Goal: Task Accomplishment & Management: Use online tool/utility

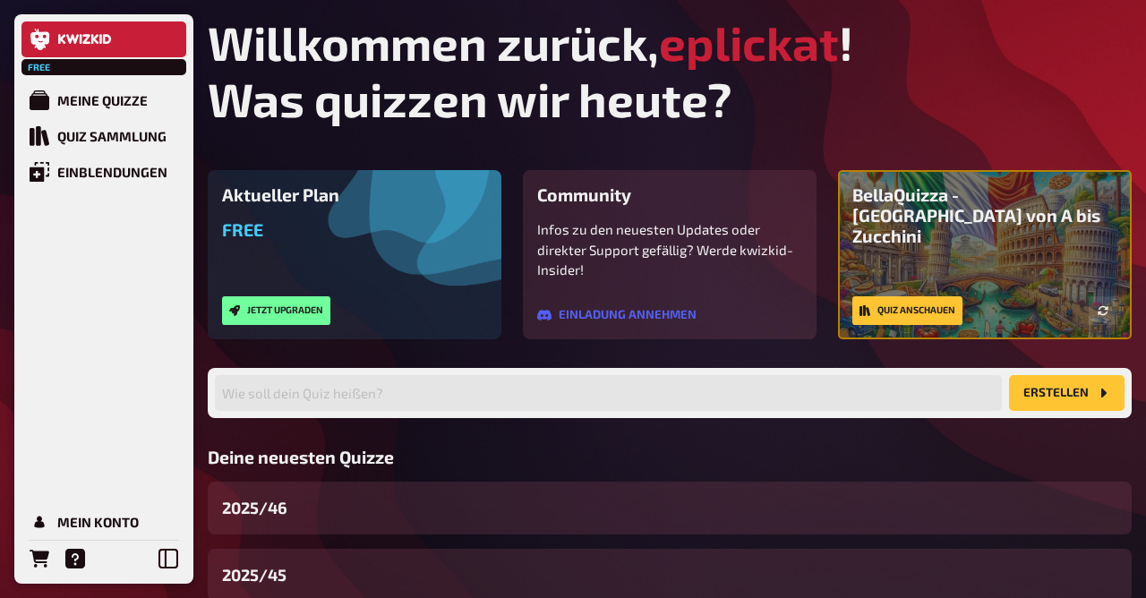
scroll to position [188, 0]
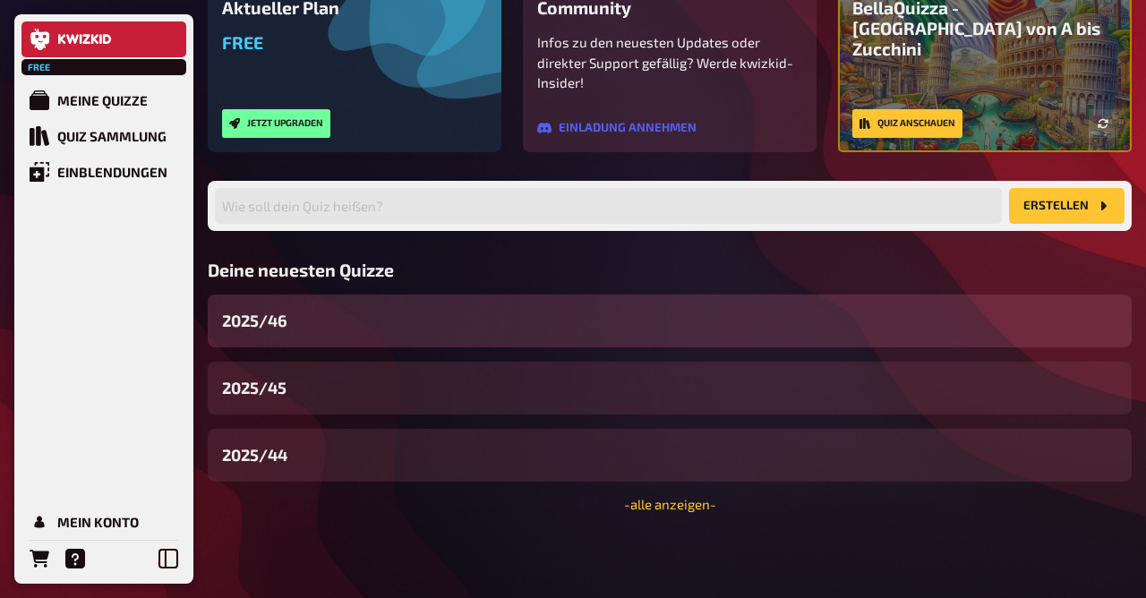
click at [300, 301] on div "2025/46" at bounding box center [670, 320] width 924 height 53
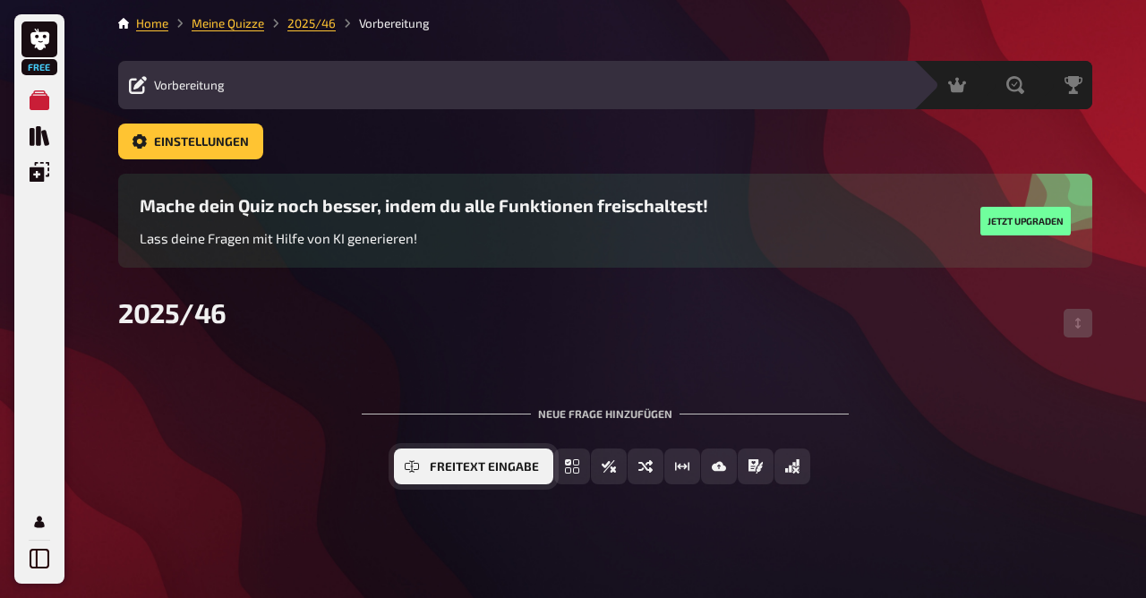
click at [466, 470] on span "Freitext Eingabe" at bounding box center [484, 467] width 109 height 13
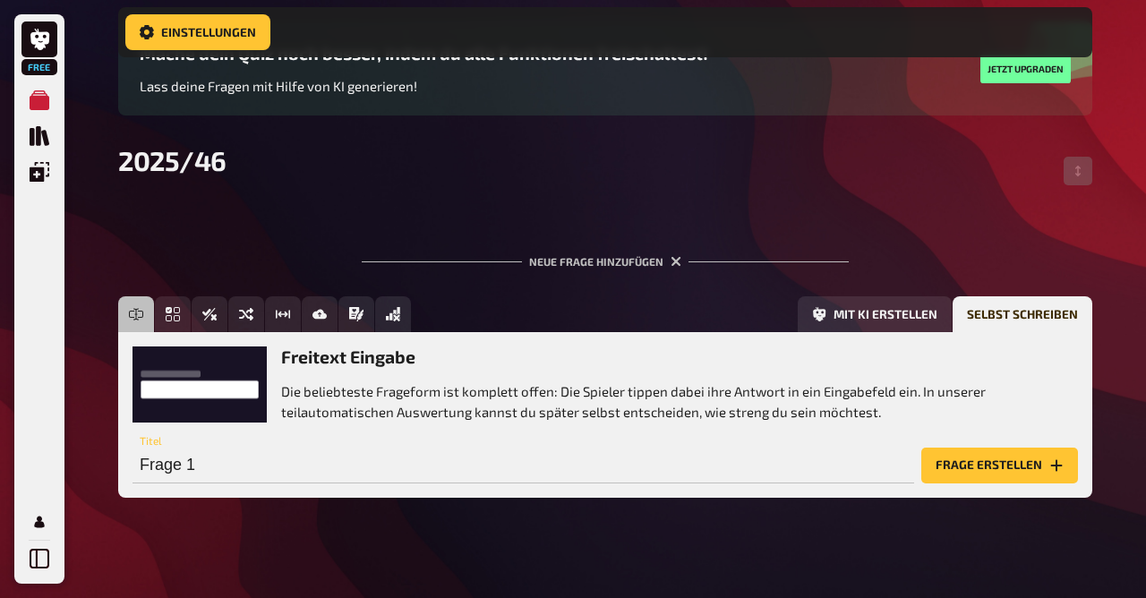
scroll to position [167, 0]
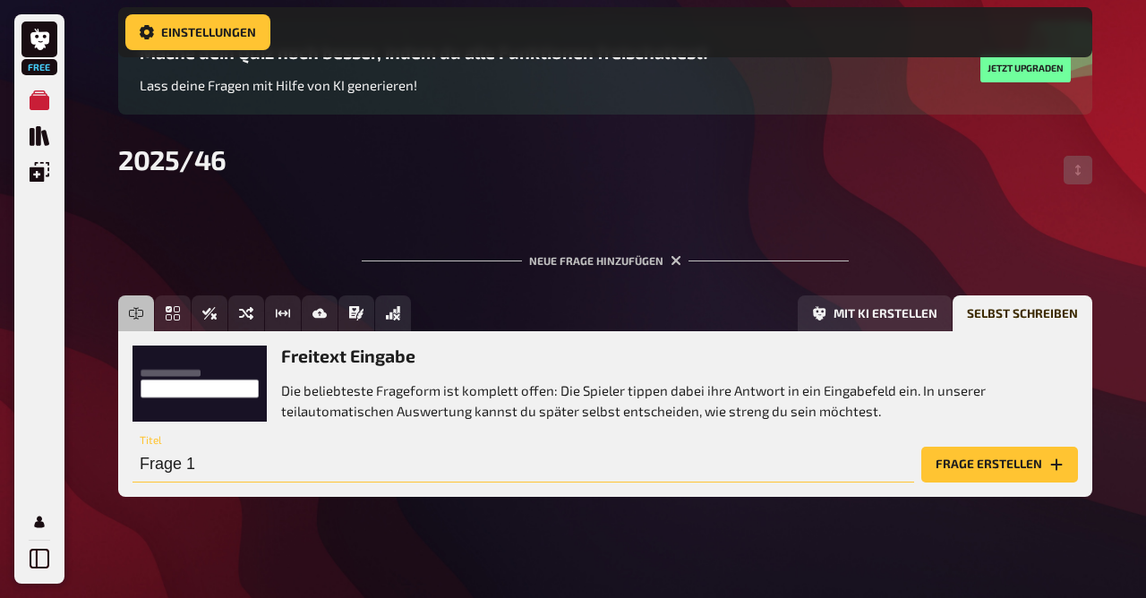
click at [245, 462] on input "Frage 1" at bounding box center [522, 465] width 781 height 36
click at [921, 447] on button "Frage erstellen" at bounding box center [999, 465] width 157 height 36
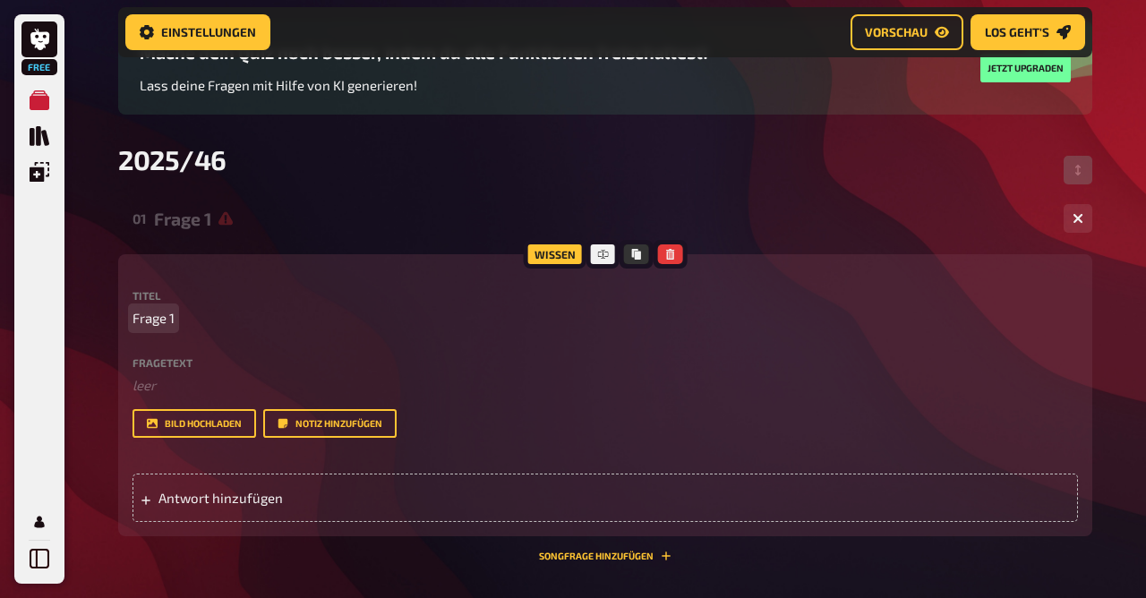
click at [169, 321] on span "Frage 1" at bounding box center [153, 318] width 42 height 21
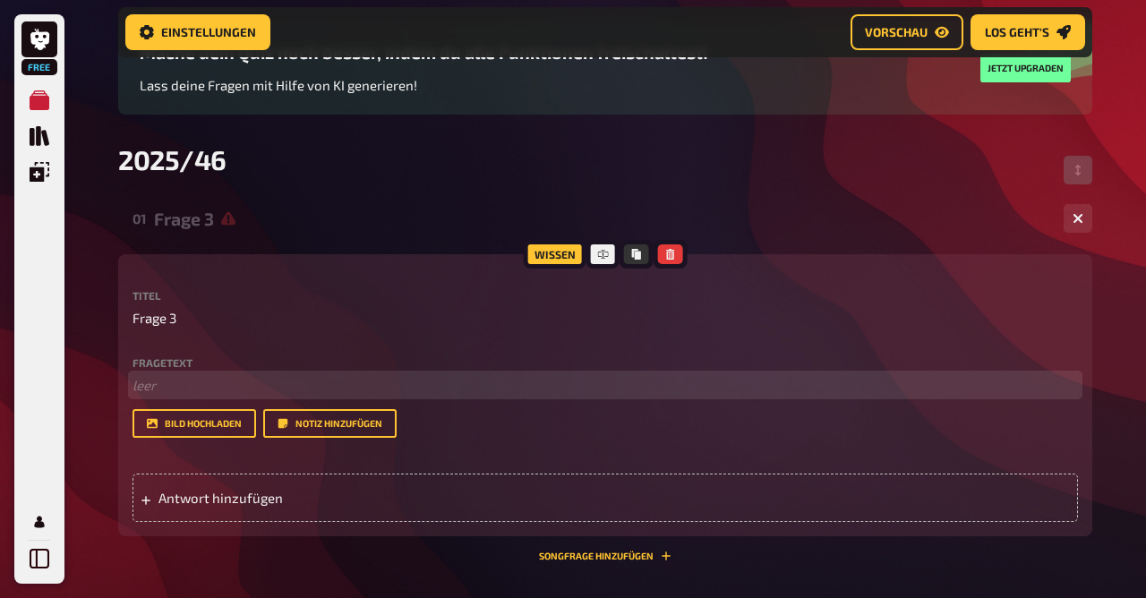
click at [159, 385] on p "﻿ leer" at bounding box center [604, 385] width 945 height 21
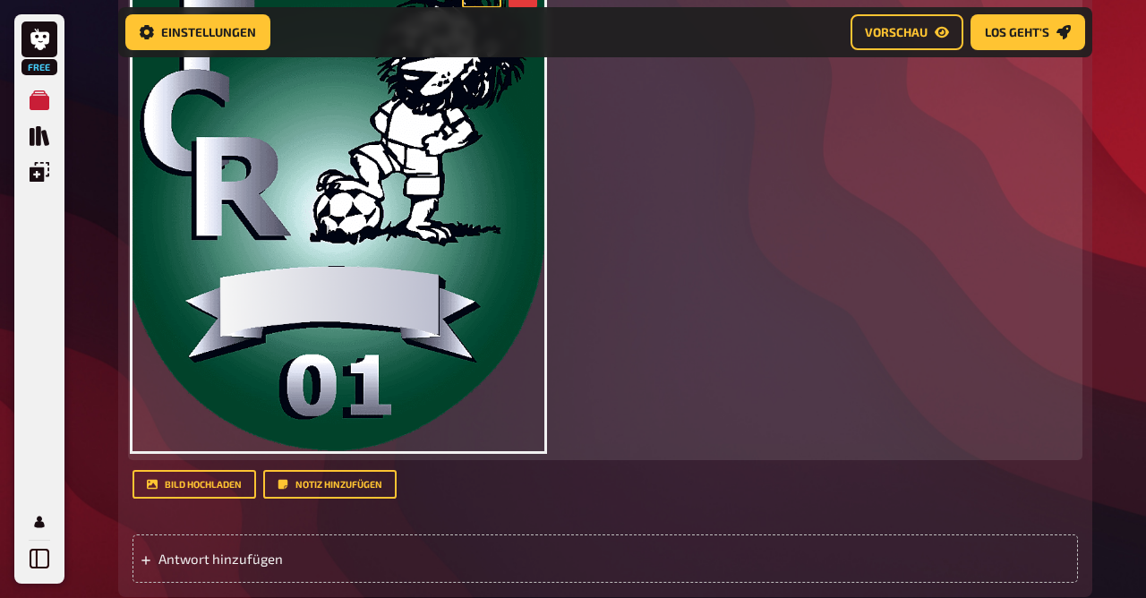
scroll to position [606, 0]
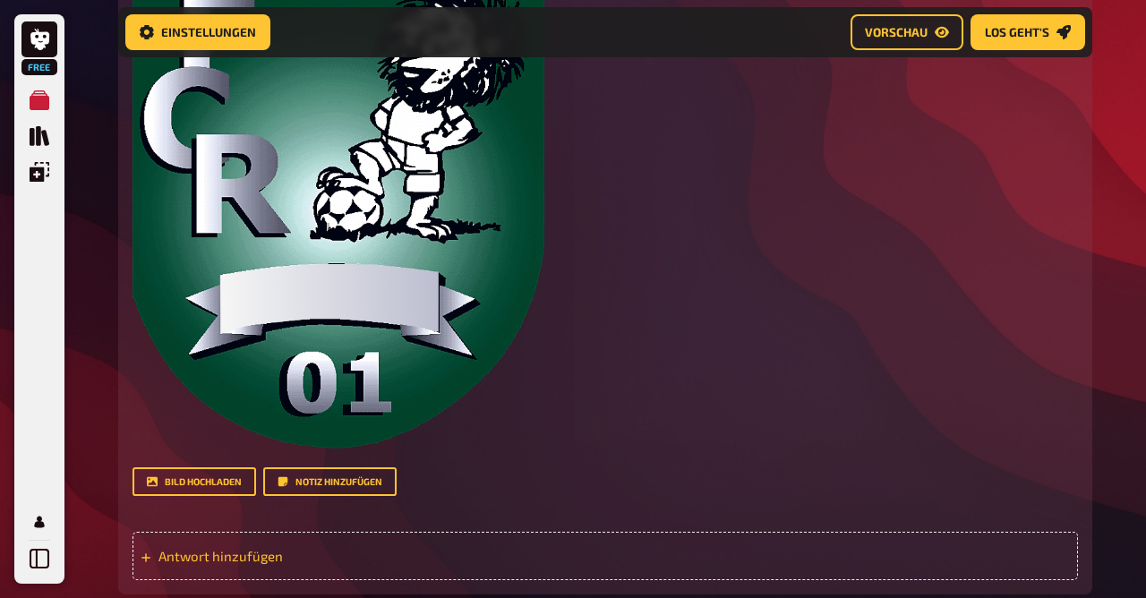
click at [253, 549] on span "Antwort hinzufügen" at bounding box center [297, 556] width 278 height 16
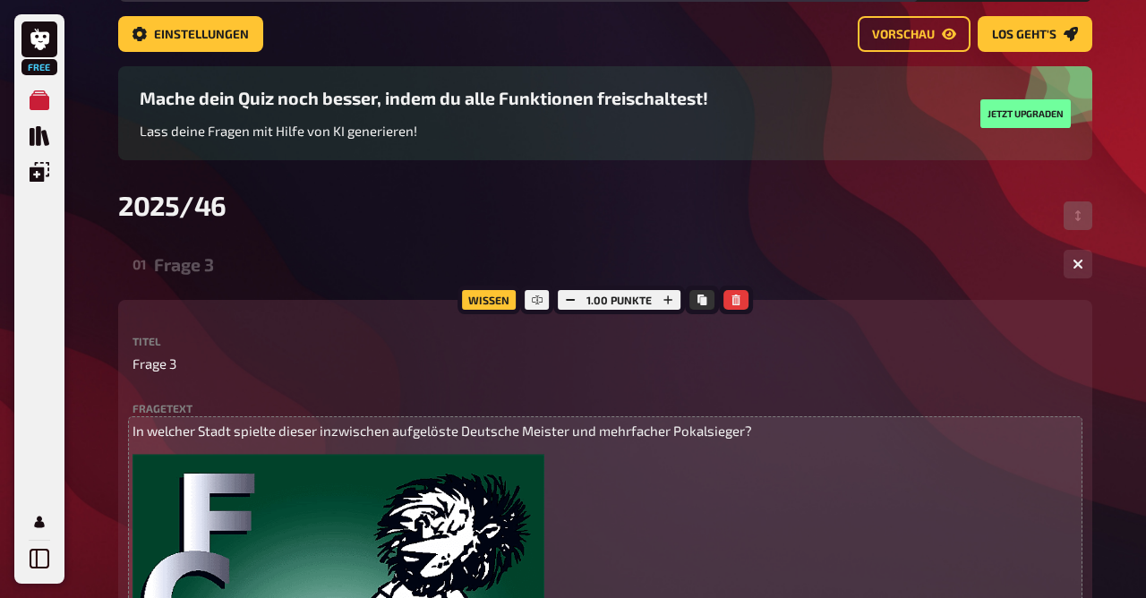
scroll to position [104, 0]
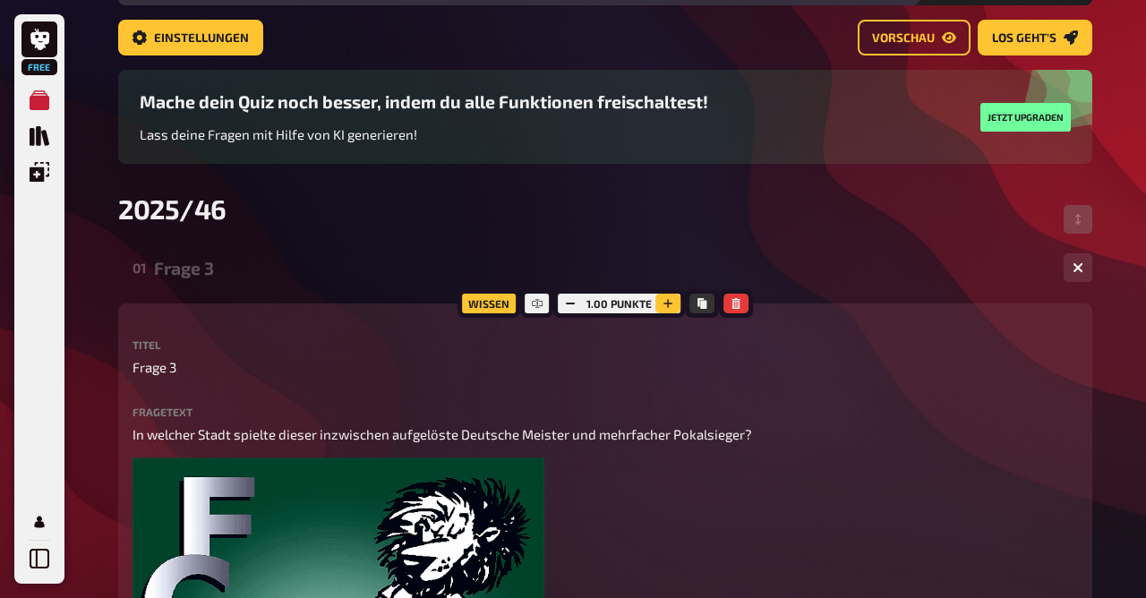
click at [665, 300] on icon "button" at bounding box center [667, 303] width 11 height 11
click at [665, 300] on icon "button" at bounding box center [666, 303] width 11 height 11
click at [665, 300] on icon "button" at bounding box center [668, 303] width 11 height 11
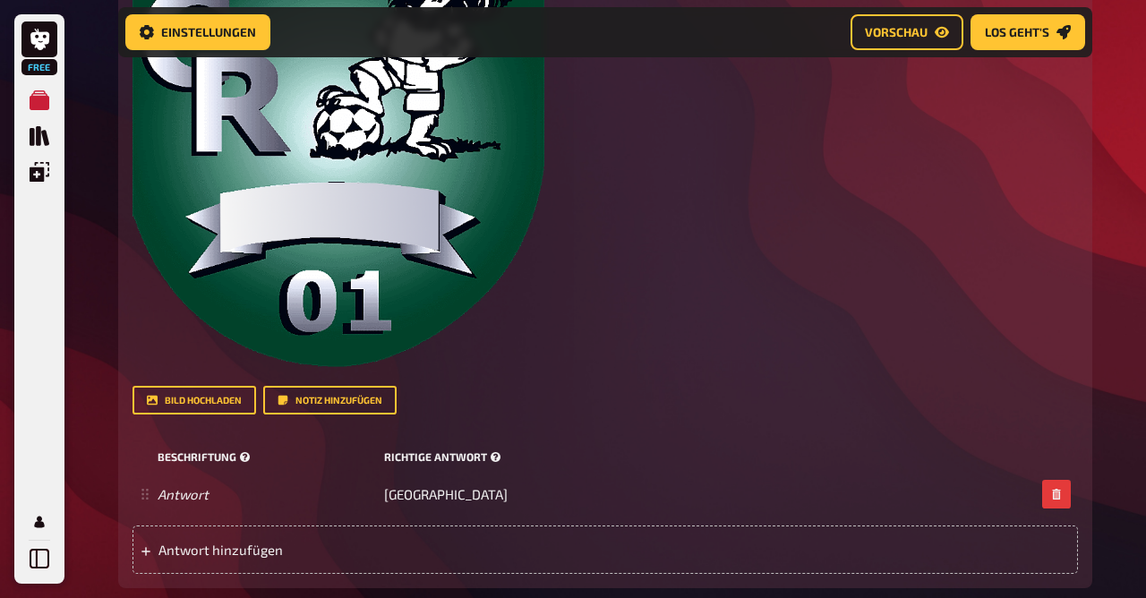
scroll to position [901, 0]
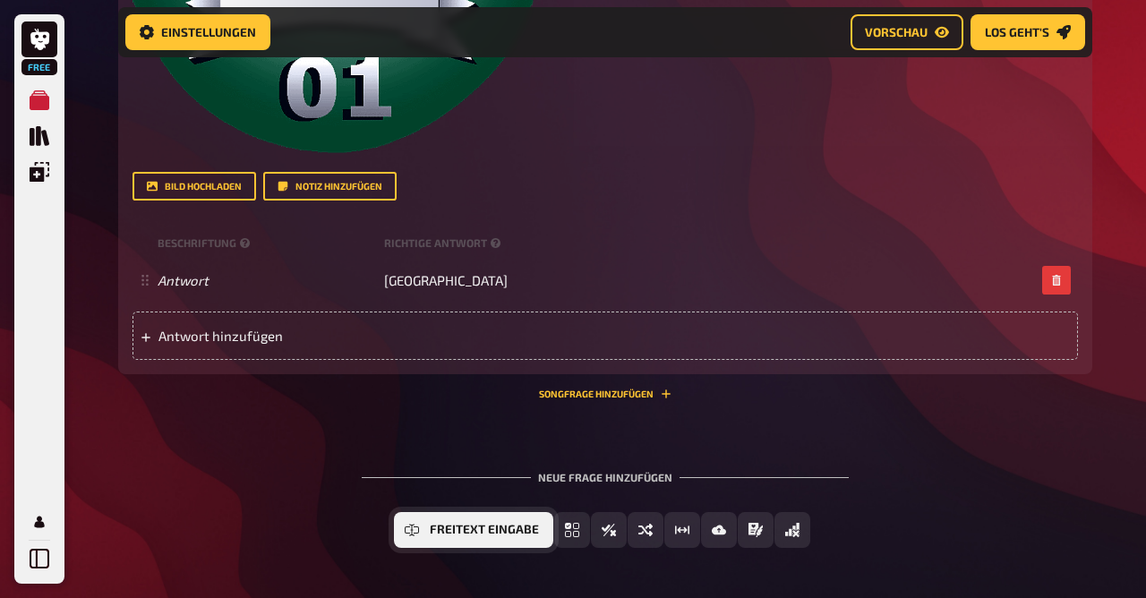
click at [455, 528] on span "Freitext Eingabe" at bounding box center [484, 530] width 109 height 13
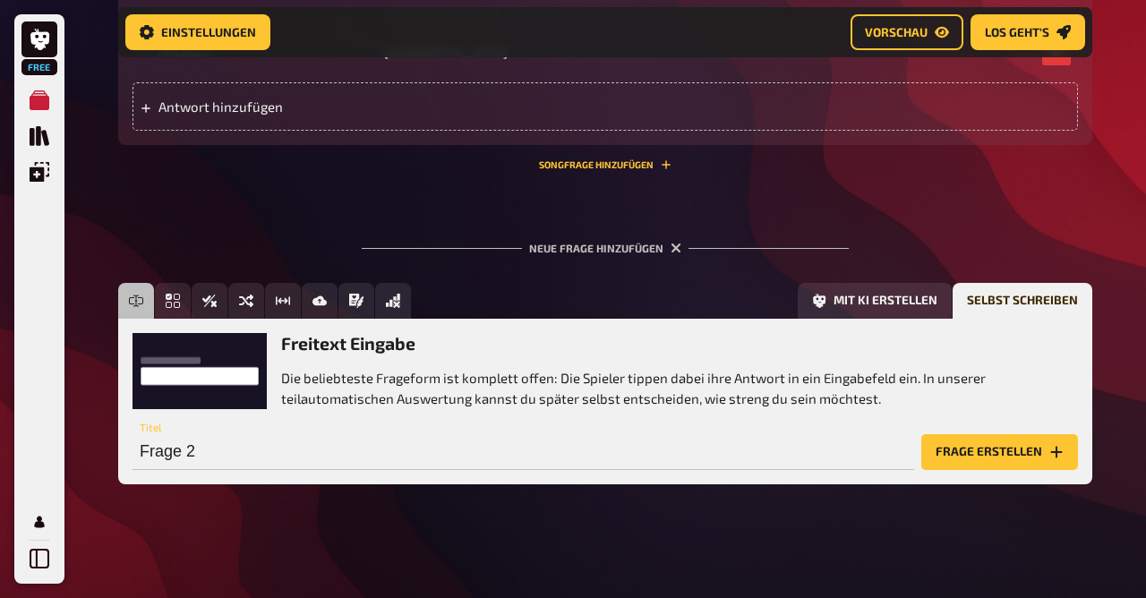
scroll to position [1131, 0]
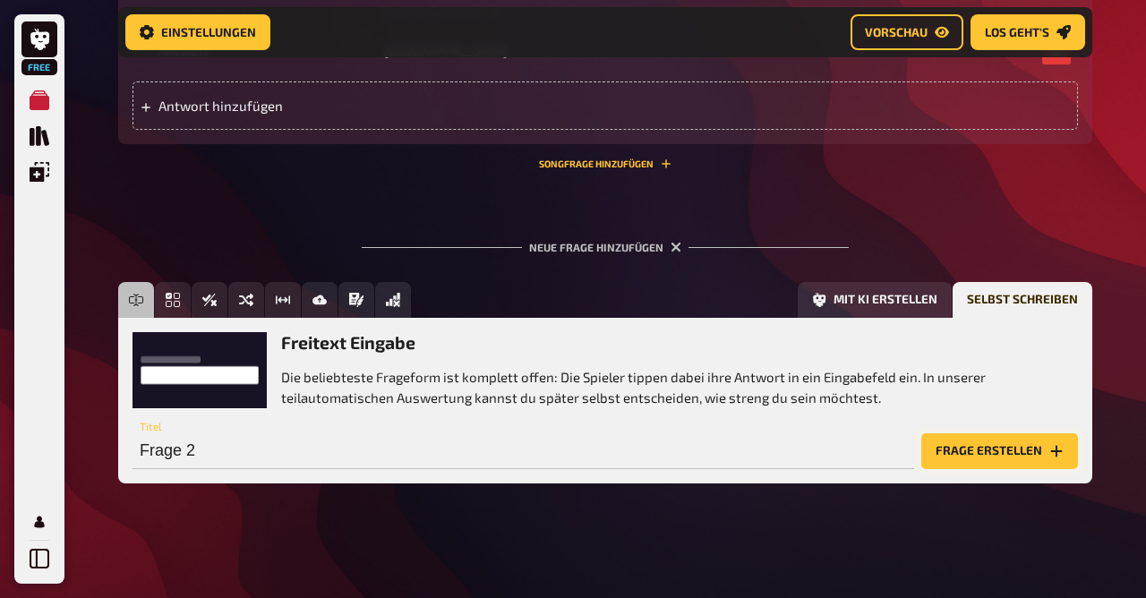
click at [986, 456] on button "Frage erstellen" at bounding box center [999, 451] width 157 height 36
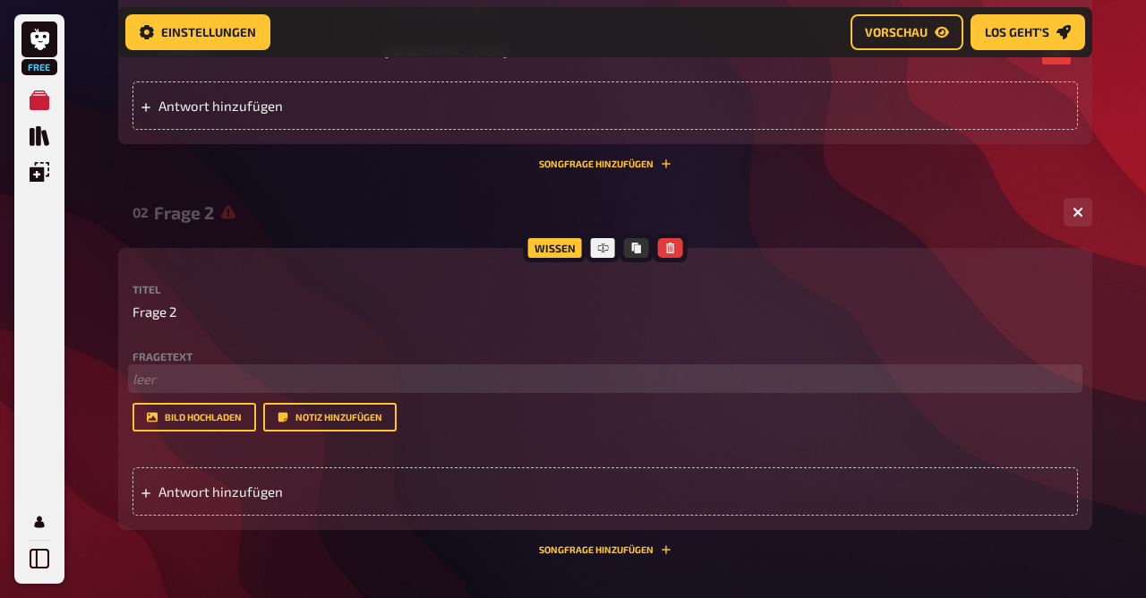
click at [285, 370] on p "﻿ leer" at bounding box center [604, 379] width 945 height 21
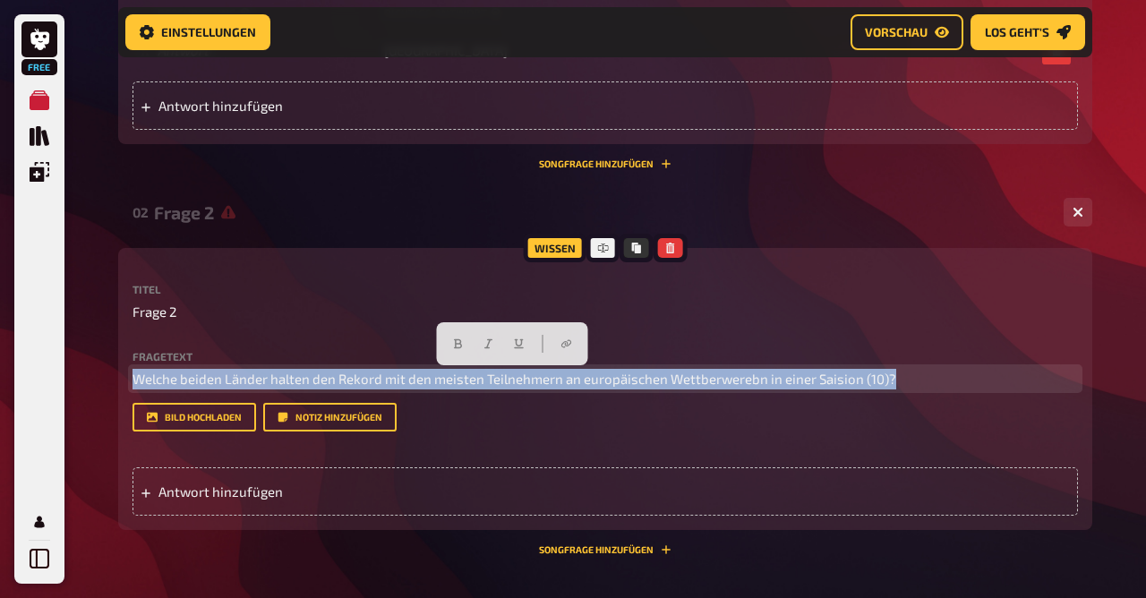
drag, startPoint x: 910, startPoint y: 382, endPoint x: 1, endPoint y: 343, distance: 910.1
copy span "Welche beiden Länder halten den Rekord mit den meisten Teilnehmern an europäisc…"
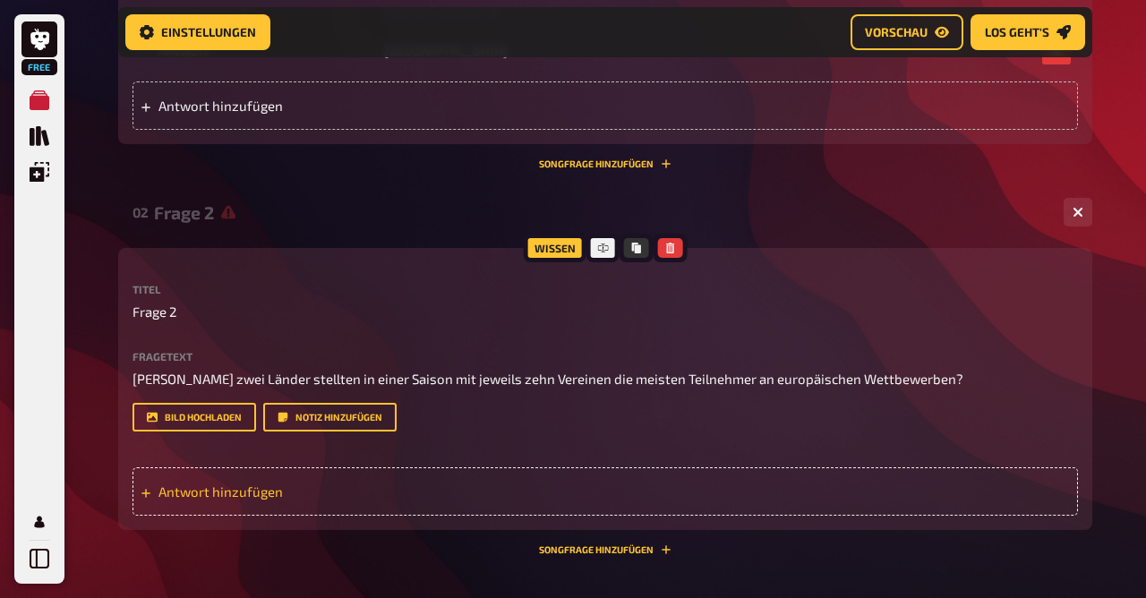
click at [175, 506] on div "Antwort hinzufügen" at bounding box center [604, 491] width 945 height 48
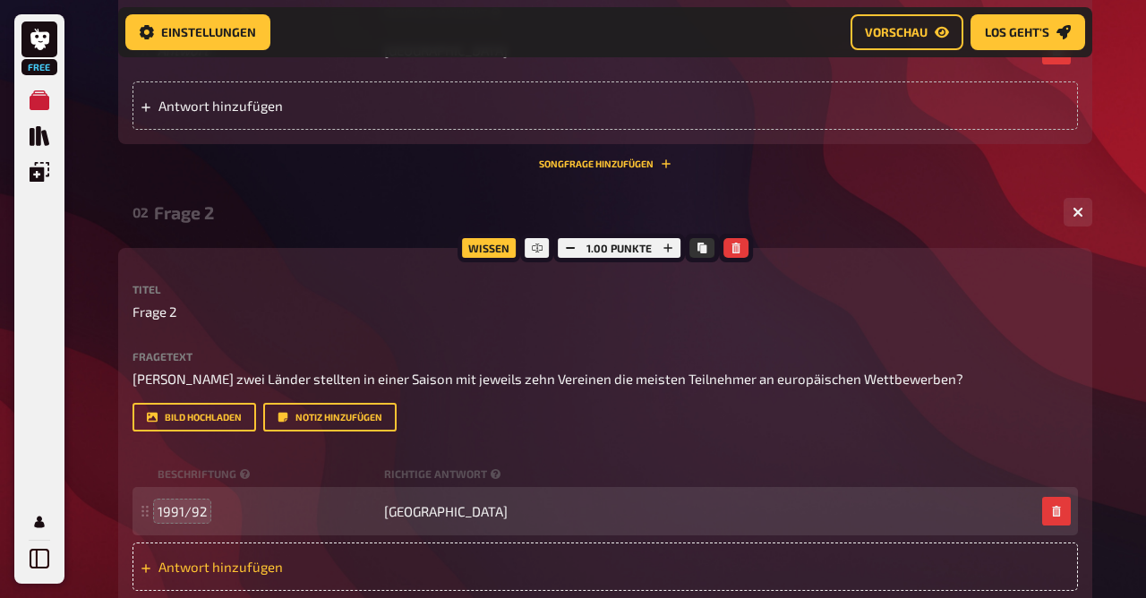
click at [219, 562] on span "Antwort hinzufügen" at bounding box center [297, 566] width 278 height 16
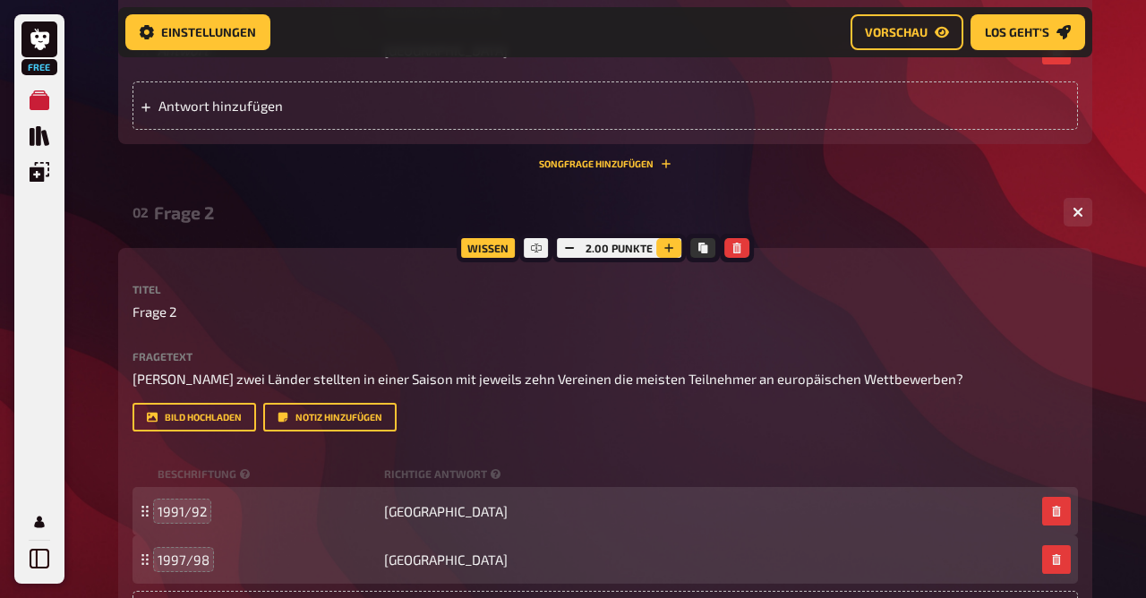
click at [673, 238] on button "button" at bounding box center [668, 248] width 25 height 20
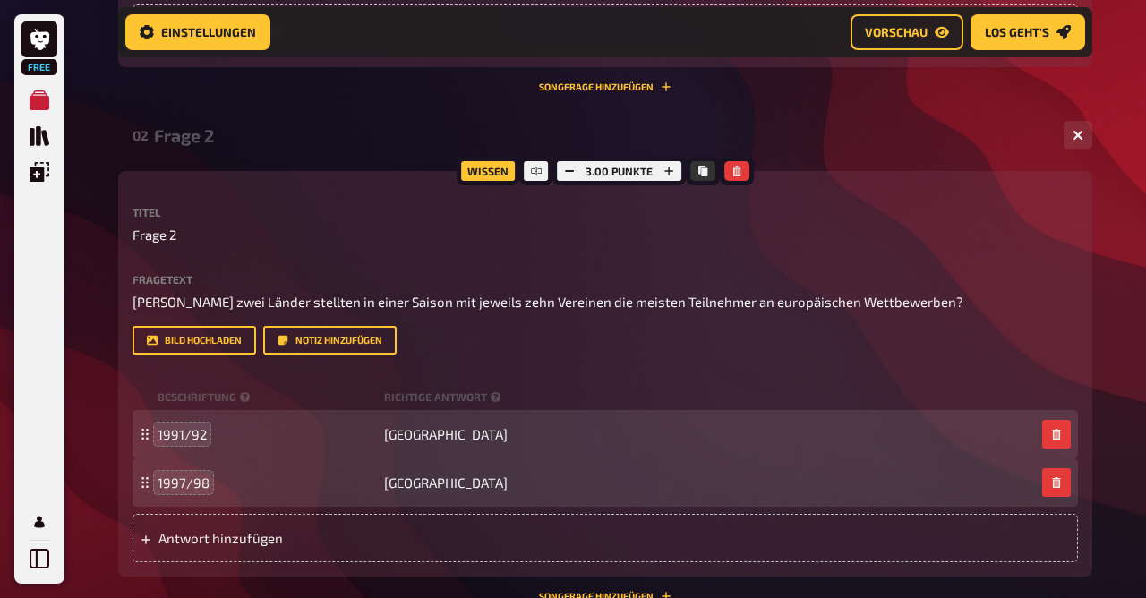
scroll to position [1476, 0]
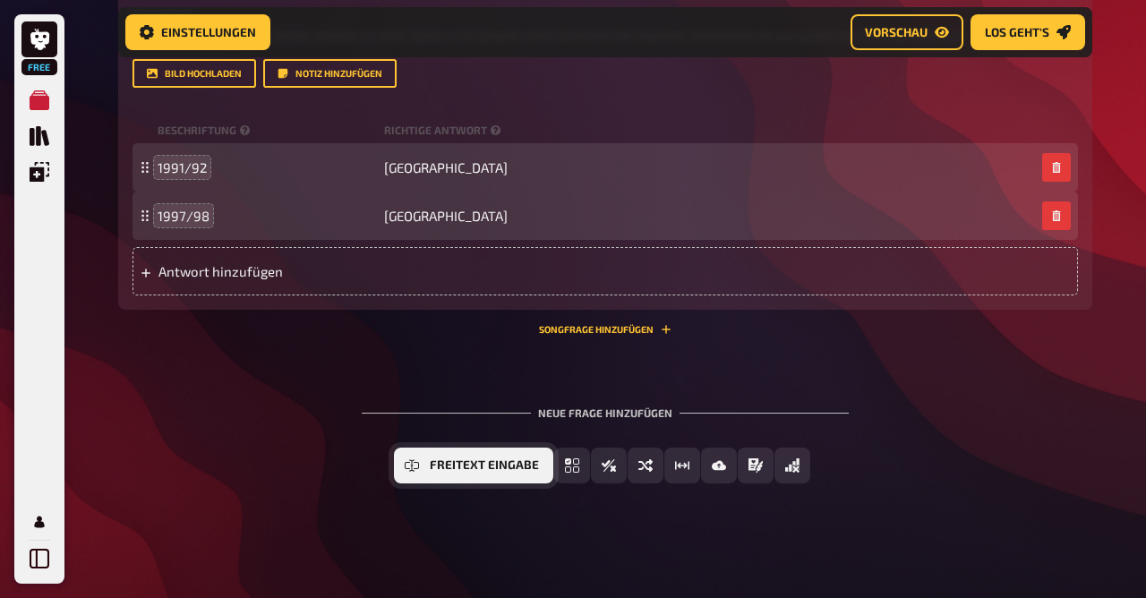
click at [429, 472] on button "Freitext Eingabe" at bounding box center [473, 465] width 159 height 36
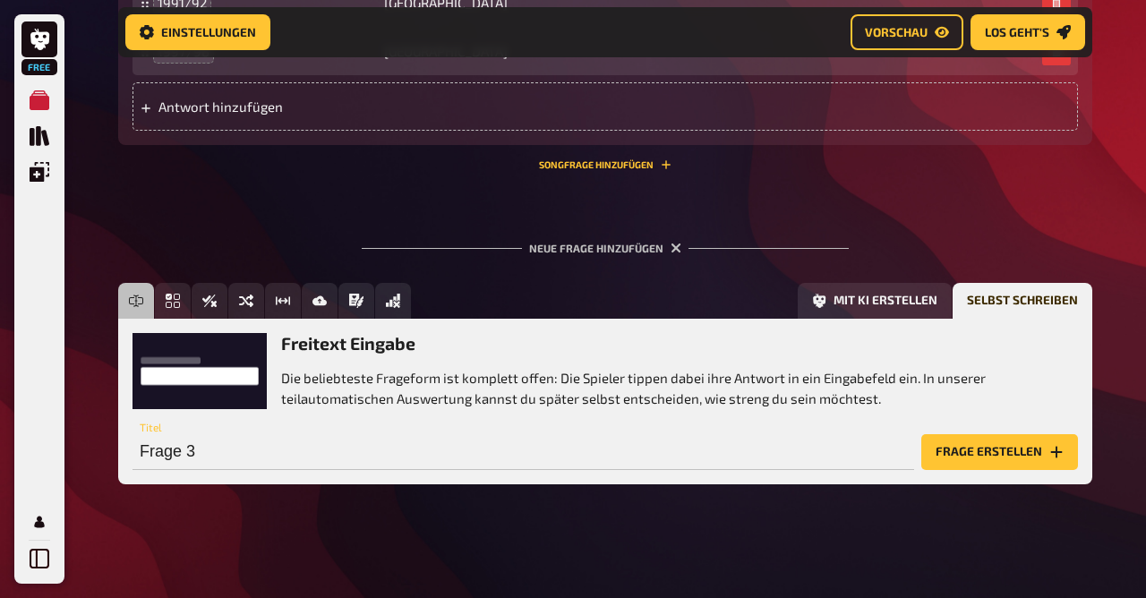
scroll to position [1640, 0]
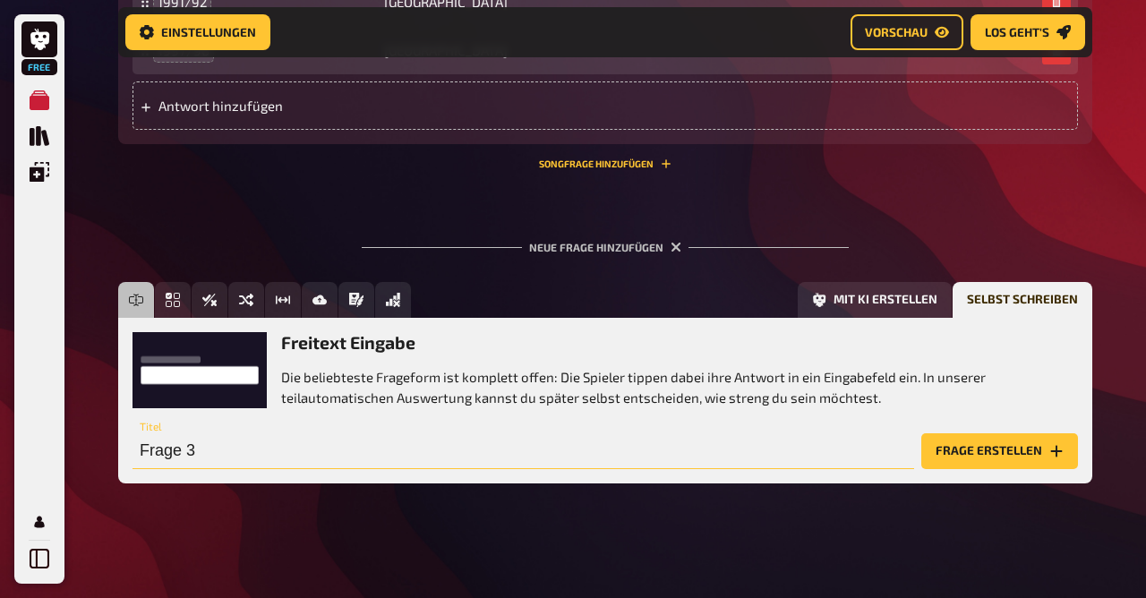
click at [243, 467] on input "Frage 3" at bounding box center [522, 451] width 781 height 36
type input "Frage 6"
click at [1004, 454] on button "Frage erstellen" at bounding box center [999, 451] width 157 height 36
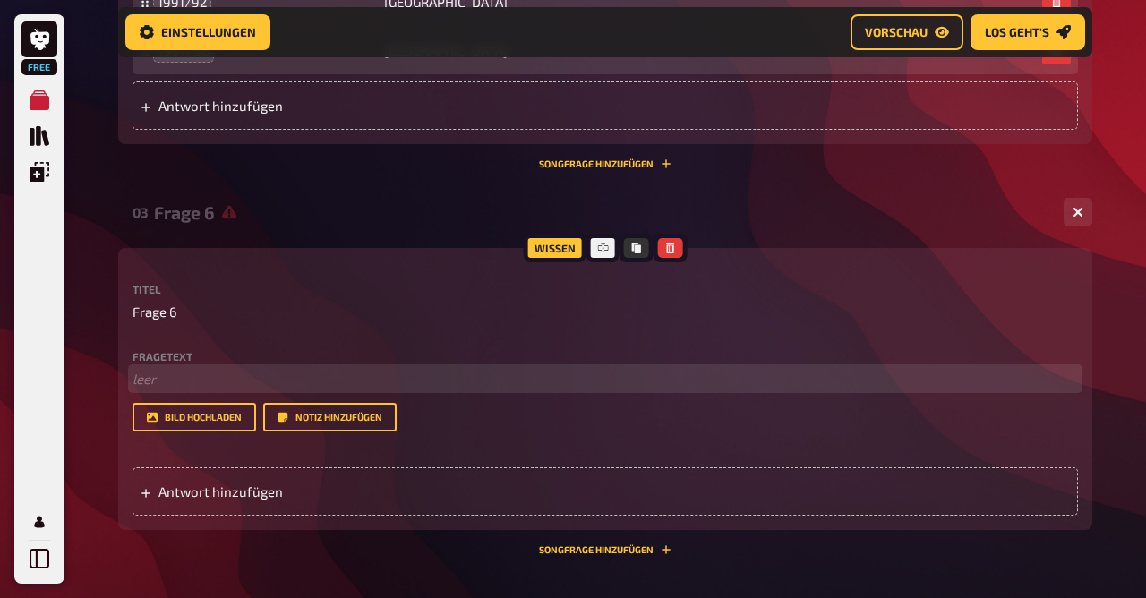
click at [287, 377] on p "﻿ leer" at bounding box center [604, 379] width 945 height 21
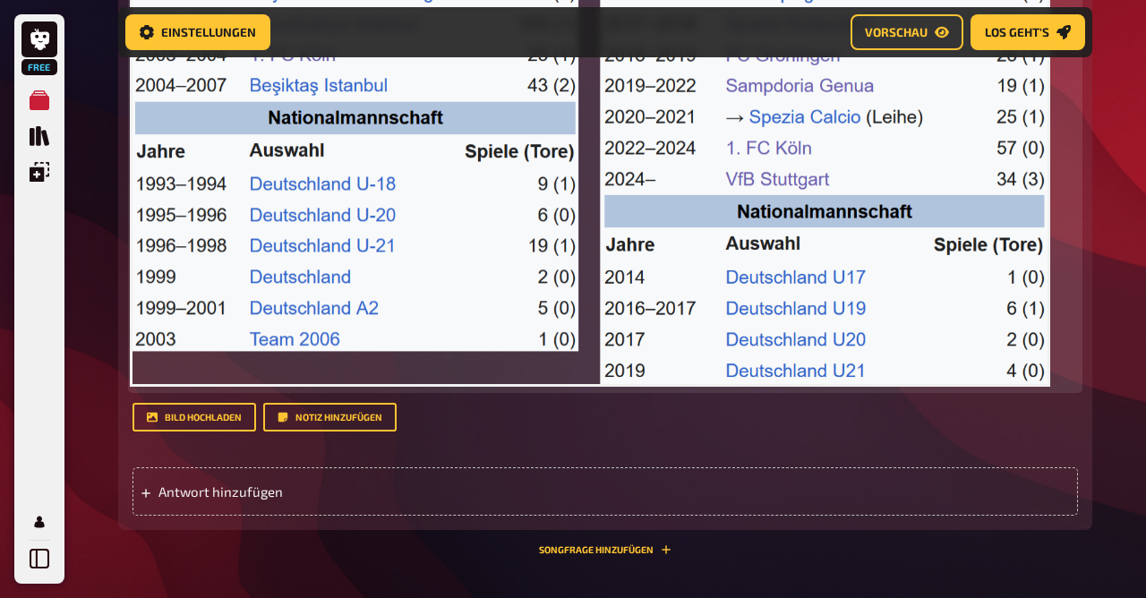
scroll to position [2141, 0]
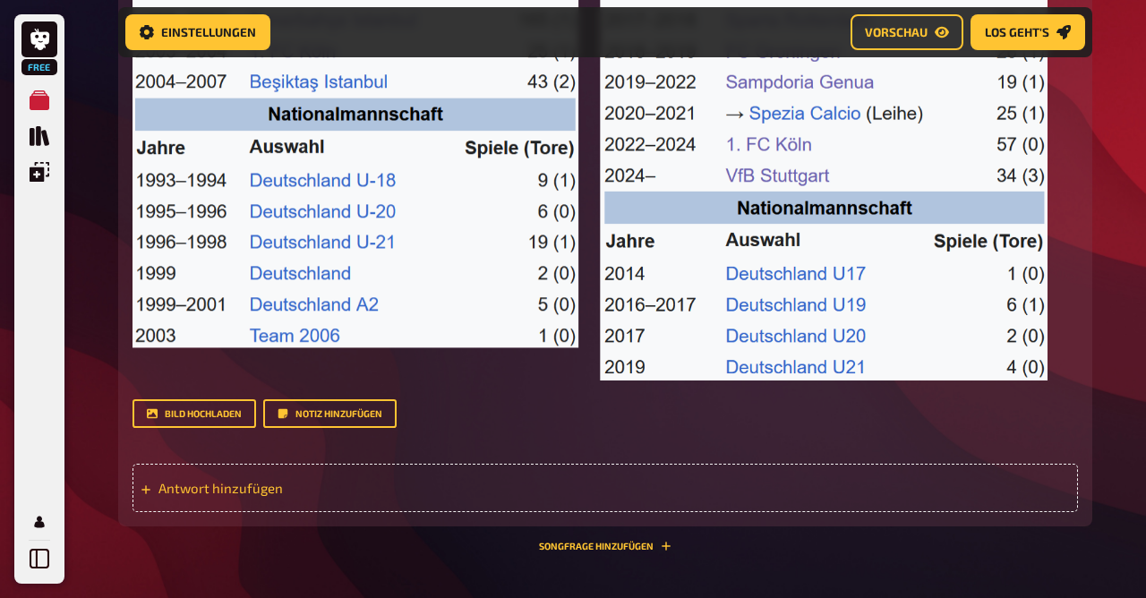
click at [218, 488] on span "Antwort hinzufügen" at bounding box center [297, 488] width 278 height 16
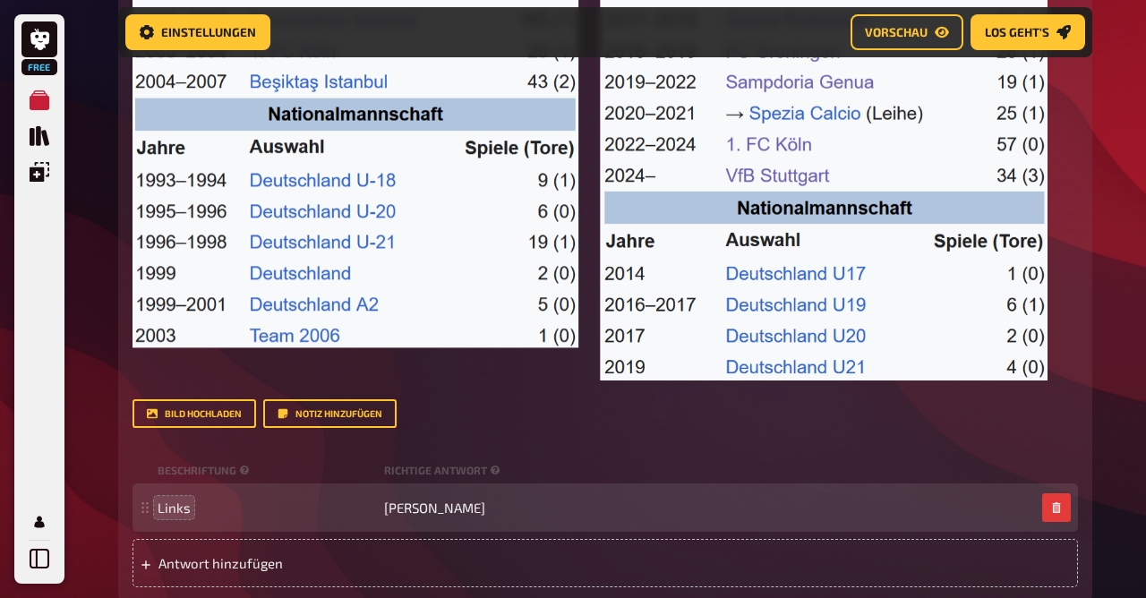
scroll to position [2433, 0]
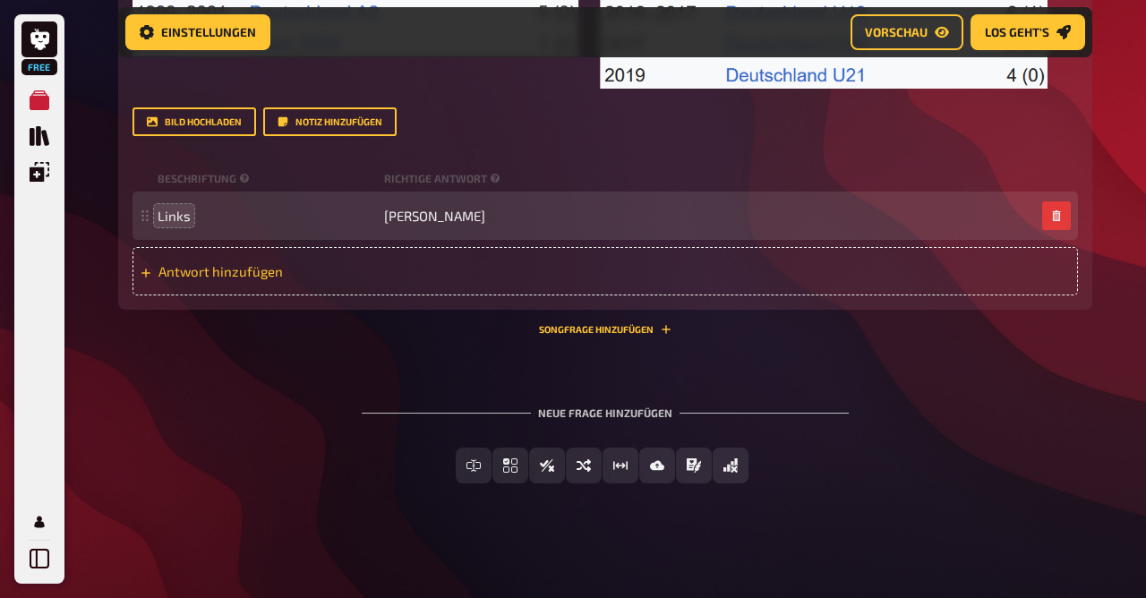
click at [209, 282] on div "Antwort hinzufügen" at bounding box center [604, 271] width 945 height 48
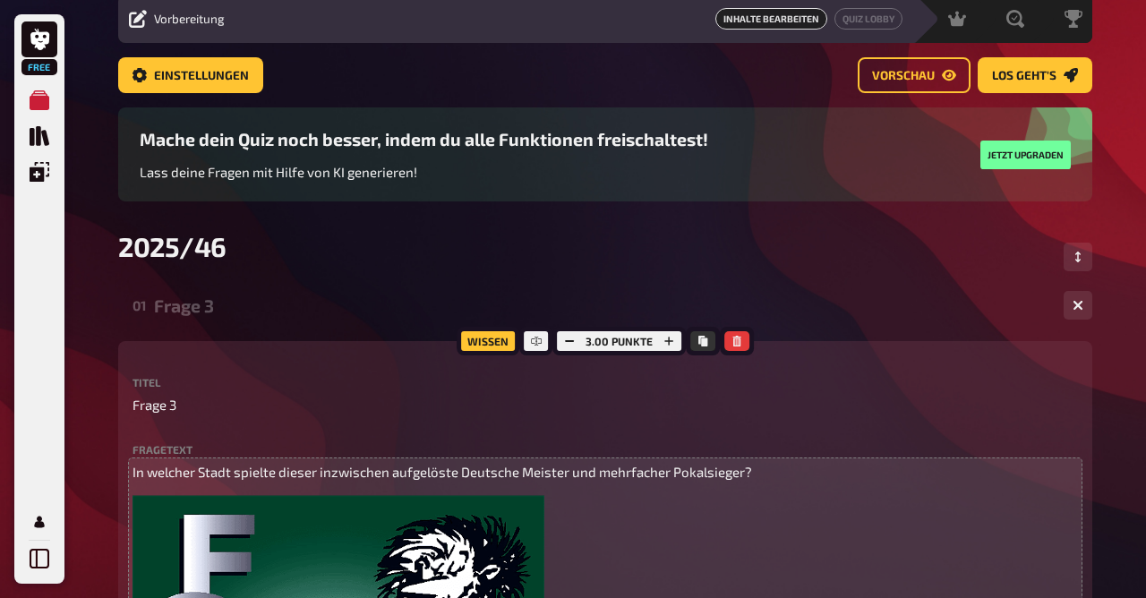
scroll to position [0, 0]
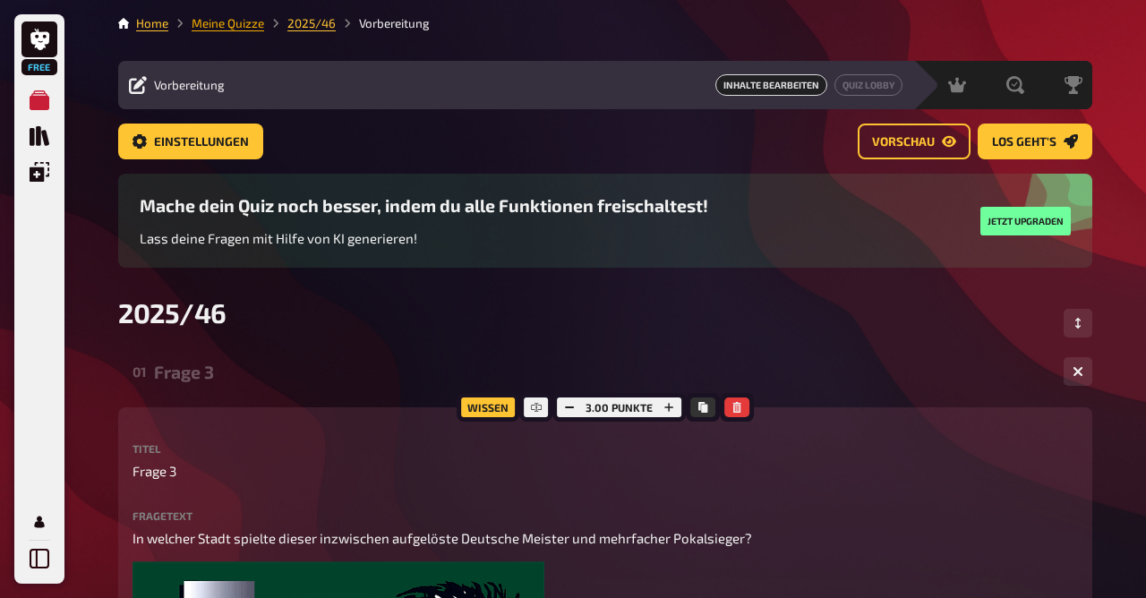
click at [226, 22] on link "Meine Quizze" at bounding box center [228, 23] width 72 height 14
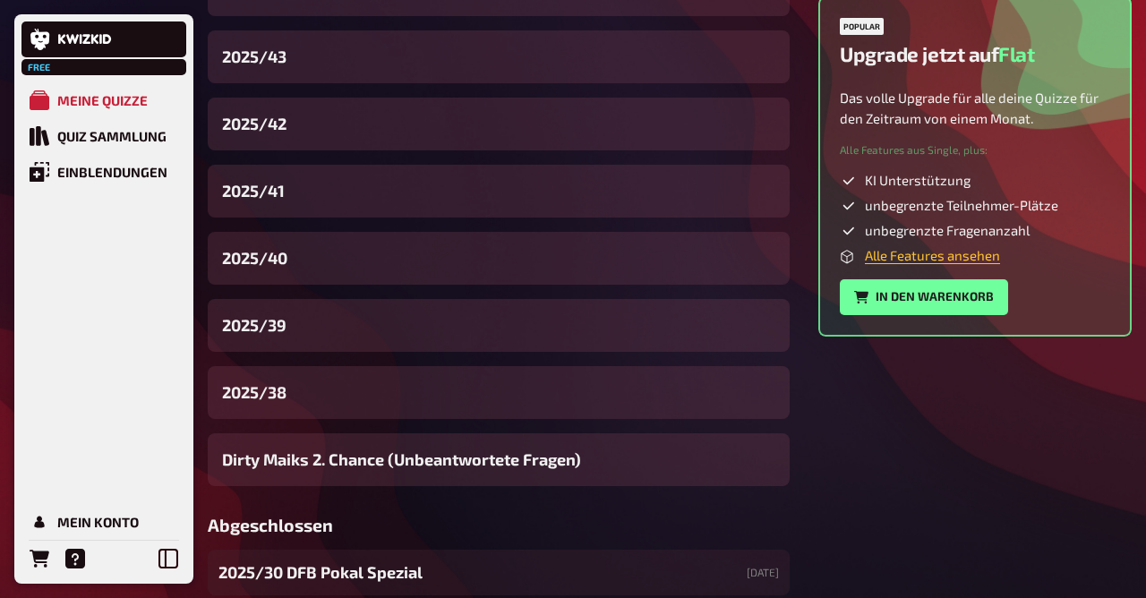
scroll to position [644, 0]
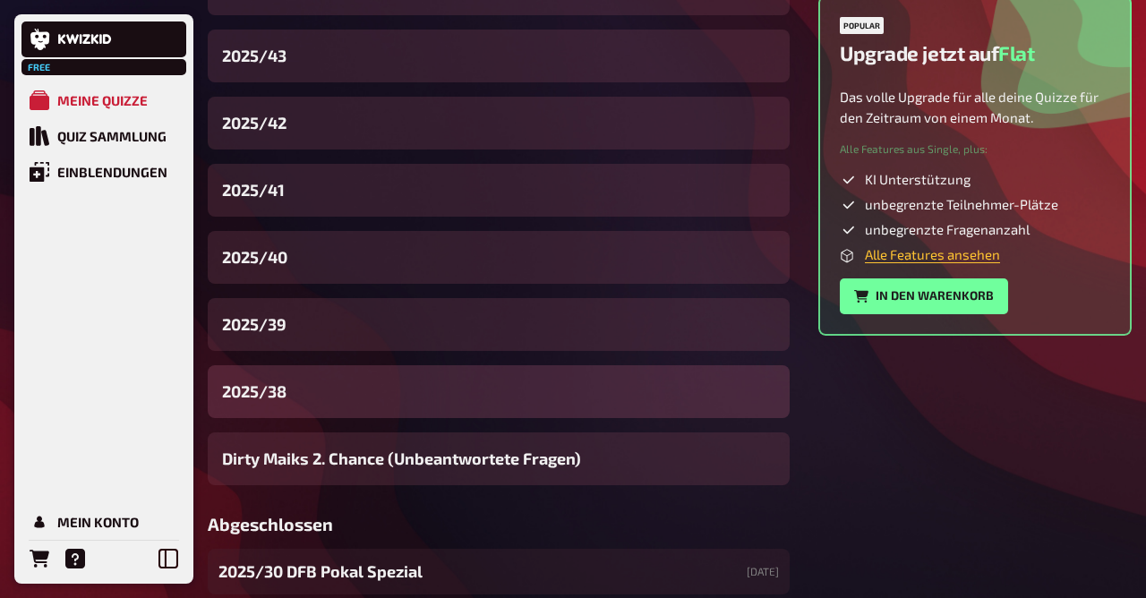
click at [290, 384] on div "2025/38" at bounding box center [499, 391] width 582 height 53
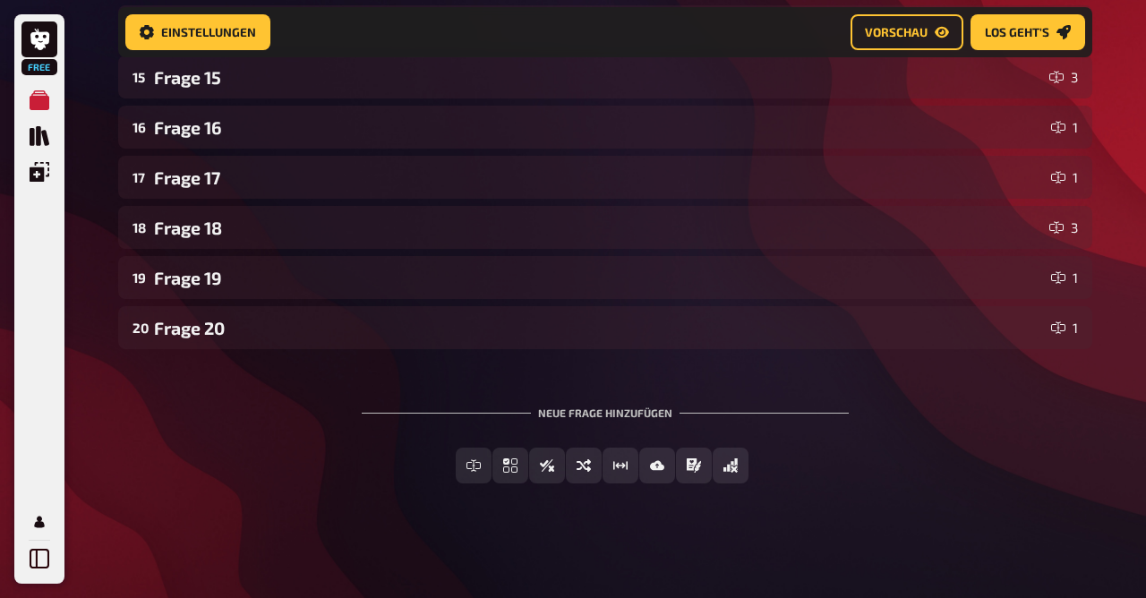
scroll to position [807, 0]
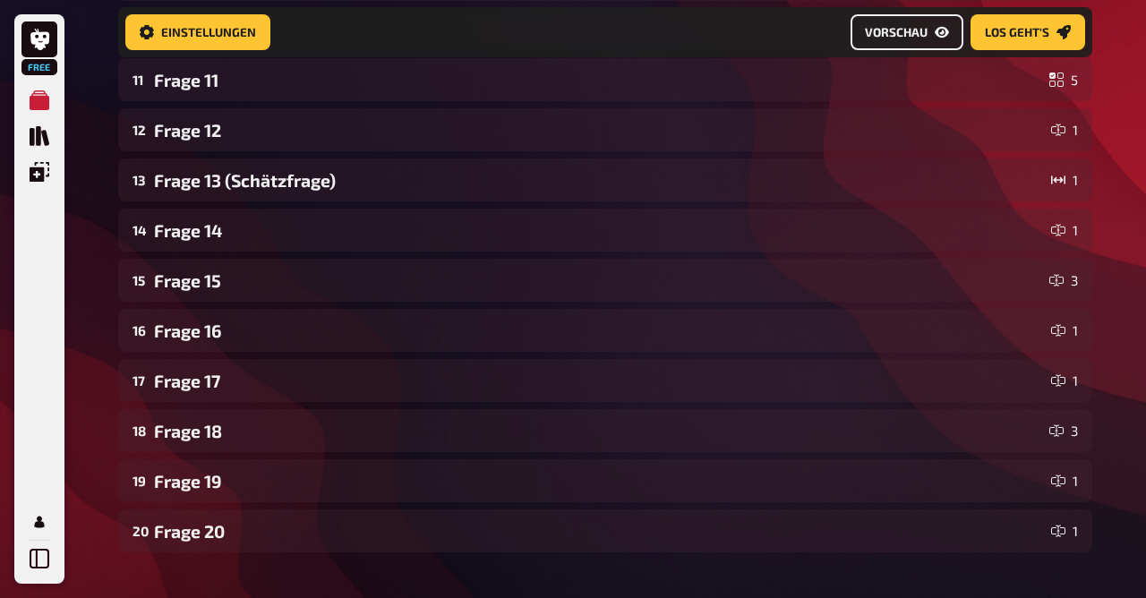
click at [894, 34] on span "Vorschau" at bounding box center [896, 32] width 63 height 13
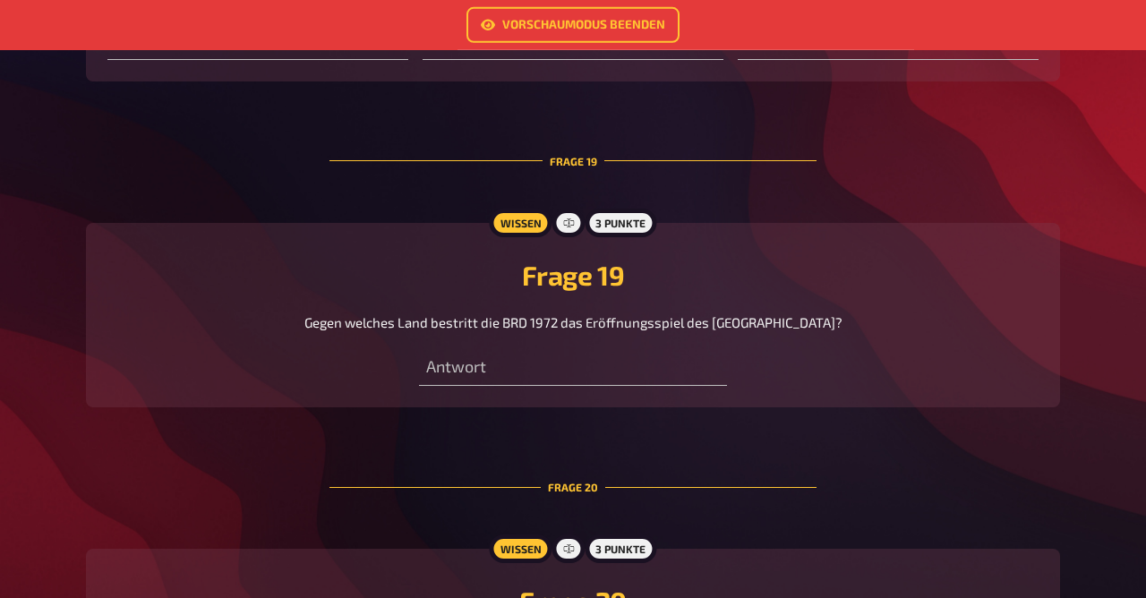
scroll to position [7666, 0]
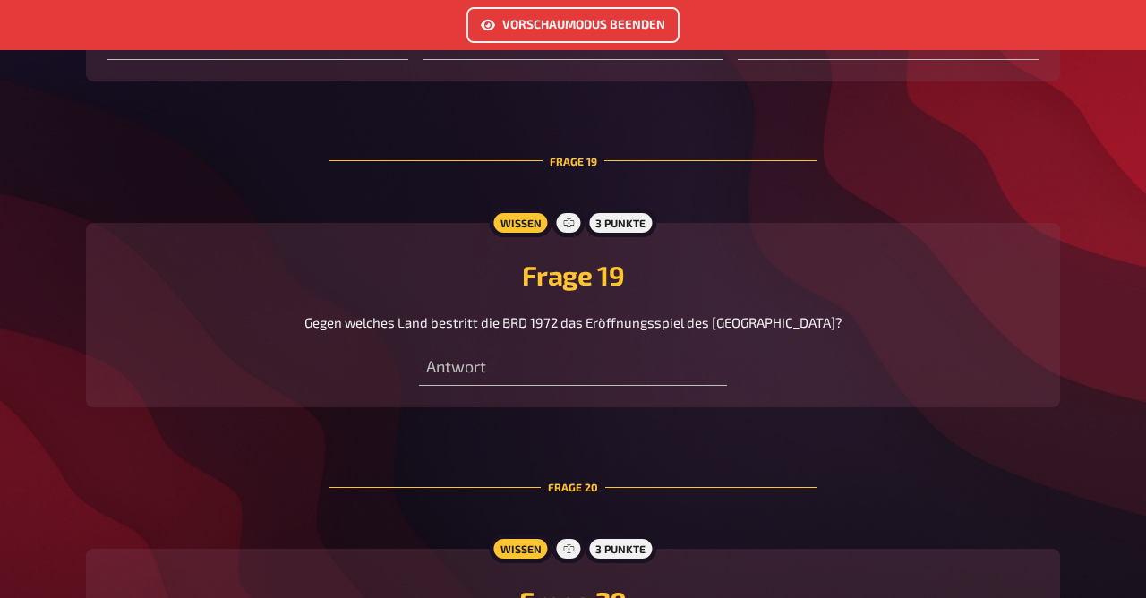
click at [574, 22] on link "Vorschaumodus beenden" at bounding box center [572, 25] width 213 height 36
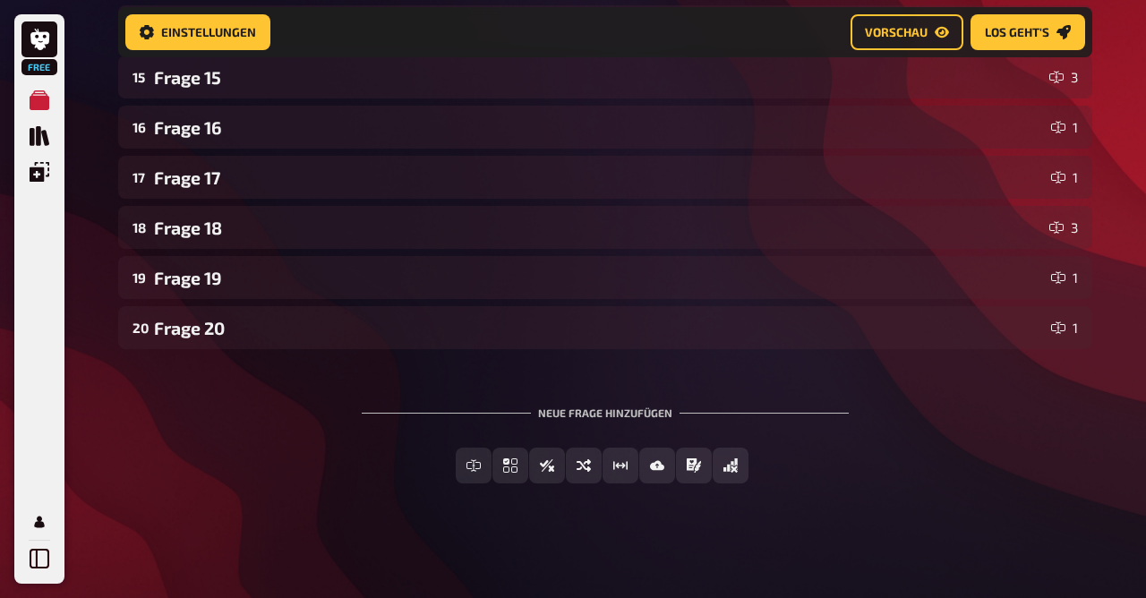
scroll to position [1012, 0]
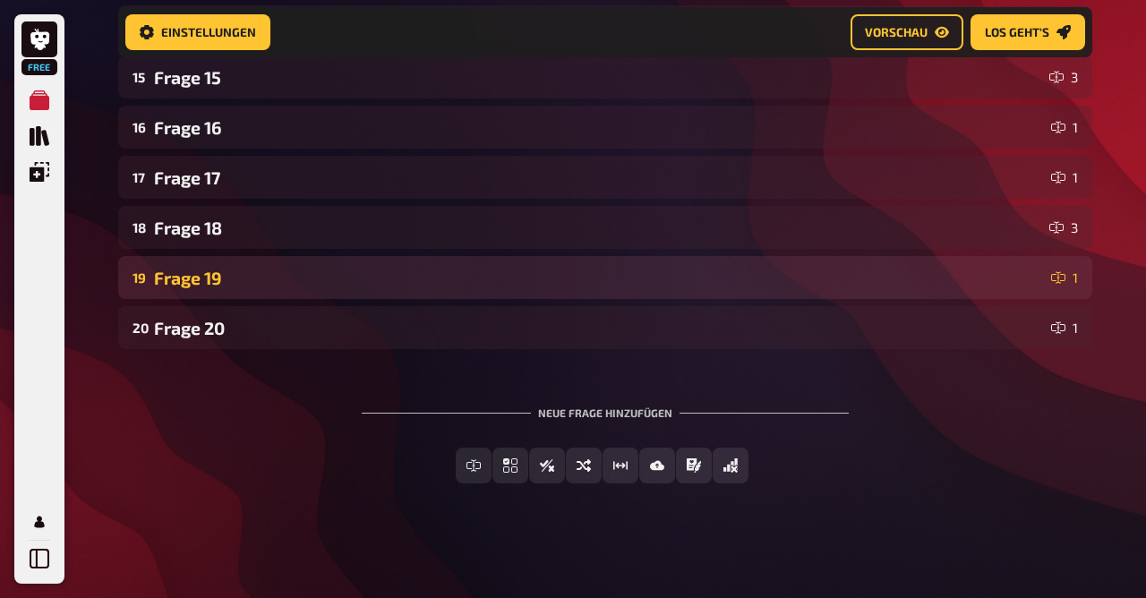
click at [280, 280] on div "Frage 19" at bounding box center [599, 278] width 890 height 21
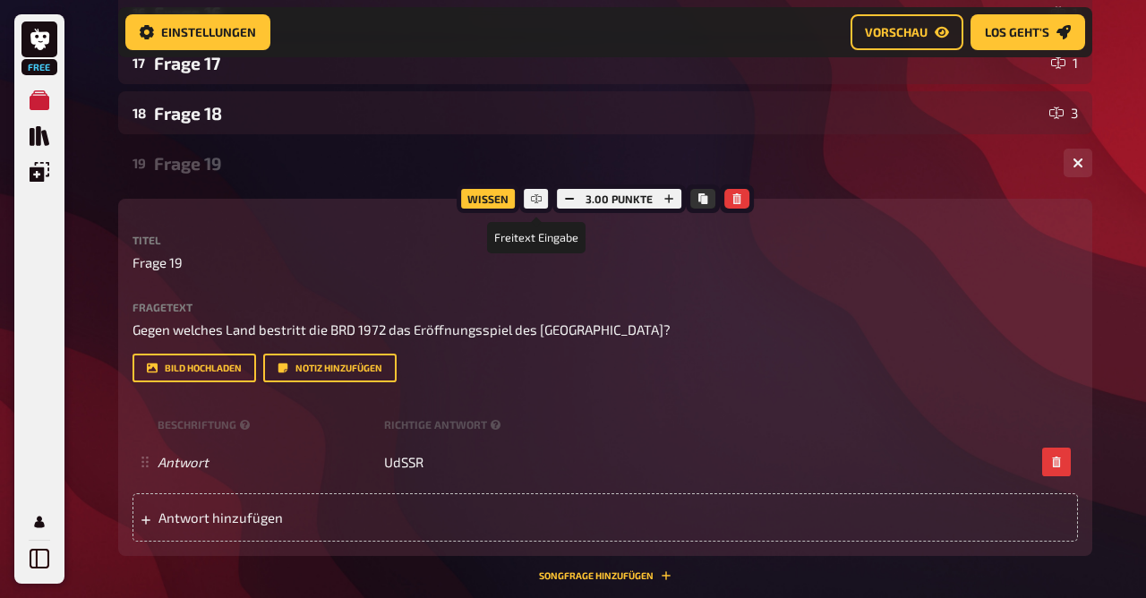
scroll to position [1126, 0]
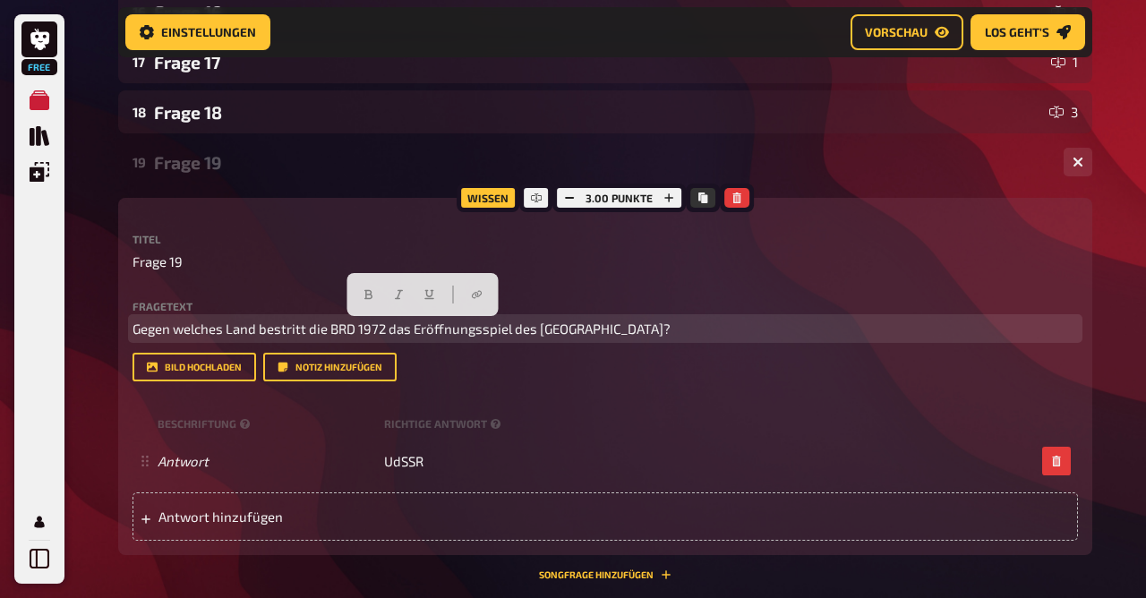
drag, startPoint x: 715, startPoint y: 322, endPoint x: 107, endPoint y: 337, distance: 608.7
copy span "Gegen welches Land bestritt die BRD 1972 das Eröffnungsspiel des [GEOGRAPHIC_DA…"
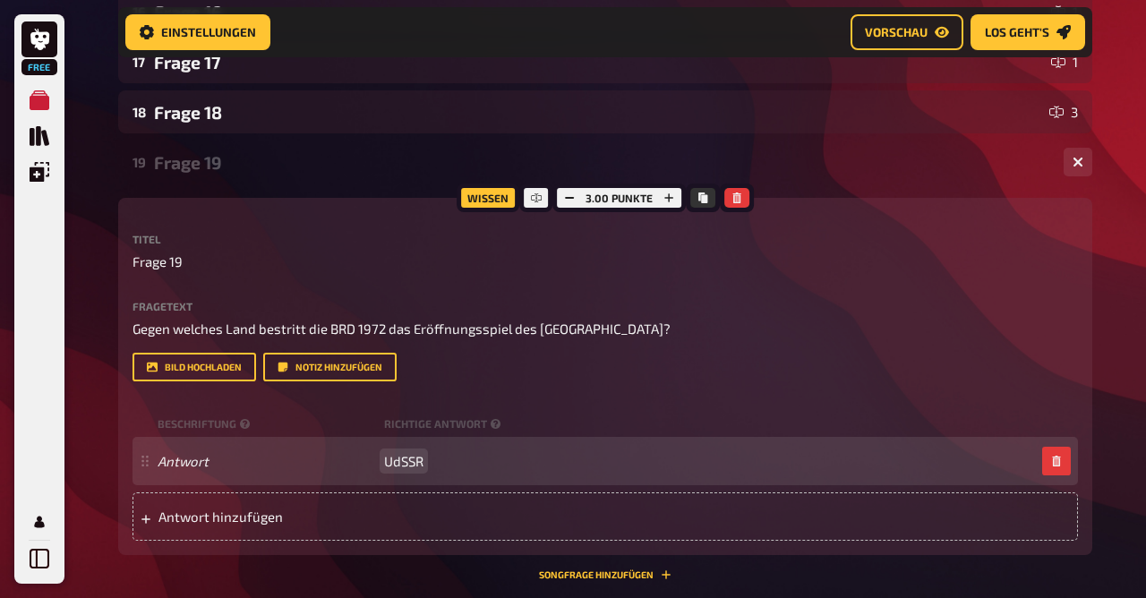
click at [398, 459] on span "UdSSR" at bounding box center [403, 461] width 39 height 16
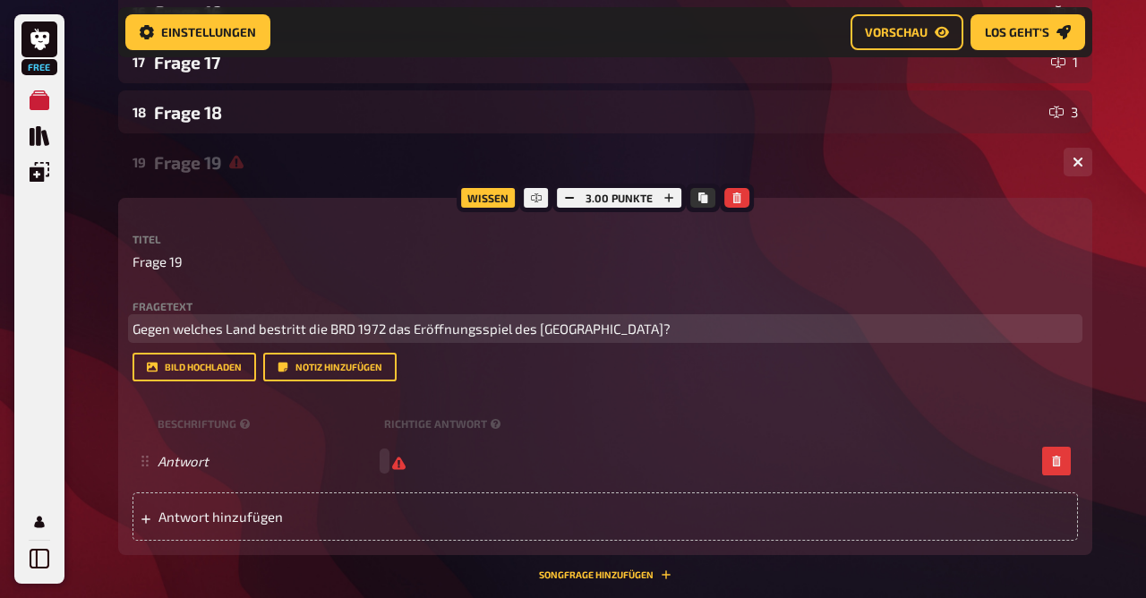
click at [350, 321] on span "Gegen welches Land bestritt die BRD 1972 das Eröffnungsspiel des [GEOGRAPHIC_DA…" at bounding box center [401, 328] width 538 height 16
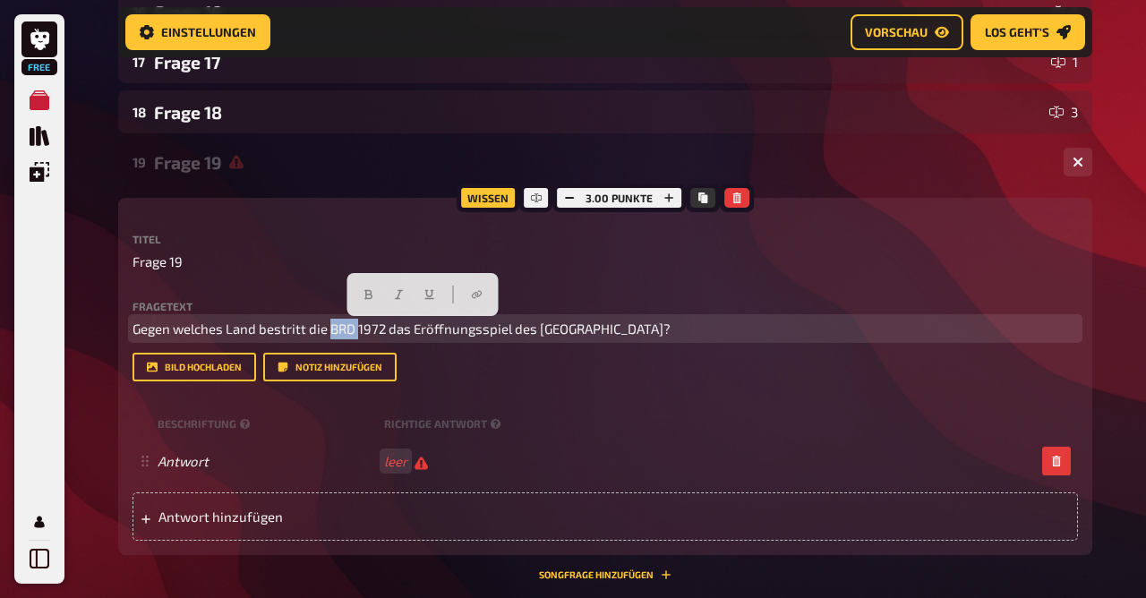
click at [350, 321] on span "Gegen welches Land bestritt die BRD 1972 das Eröffnungsspiel des [GEOGRAPHIC_DA…" at bounding box center [401, 328] width 538 height 16
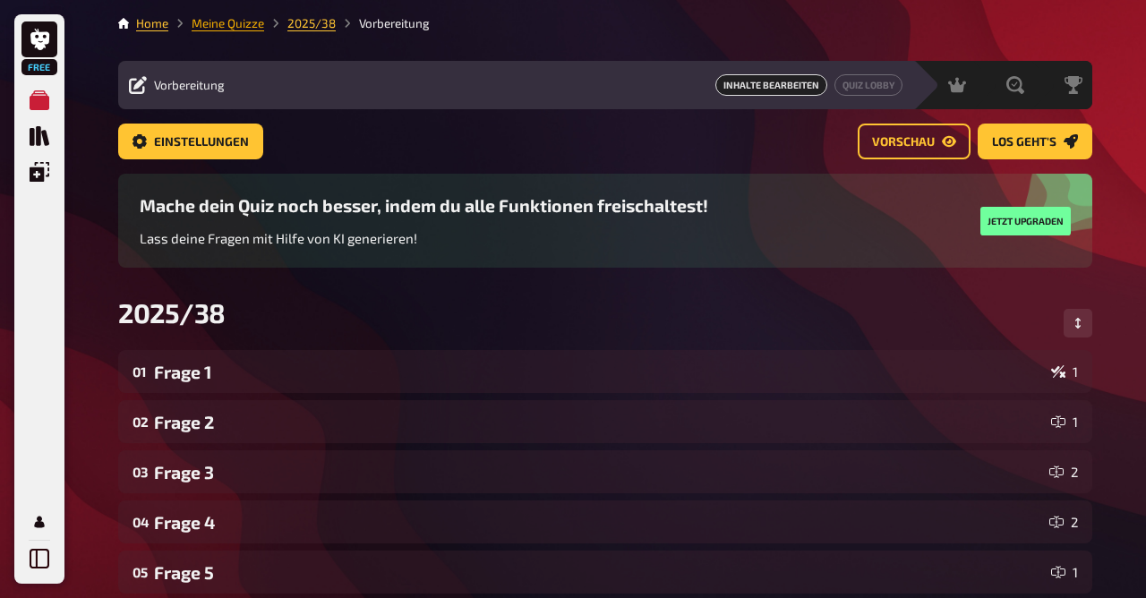
click at [216, 21] on link "Meine Quizze" at bounding box center [228, 23] width 72 height 14
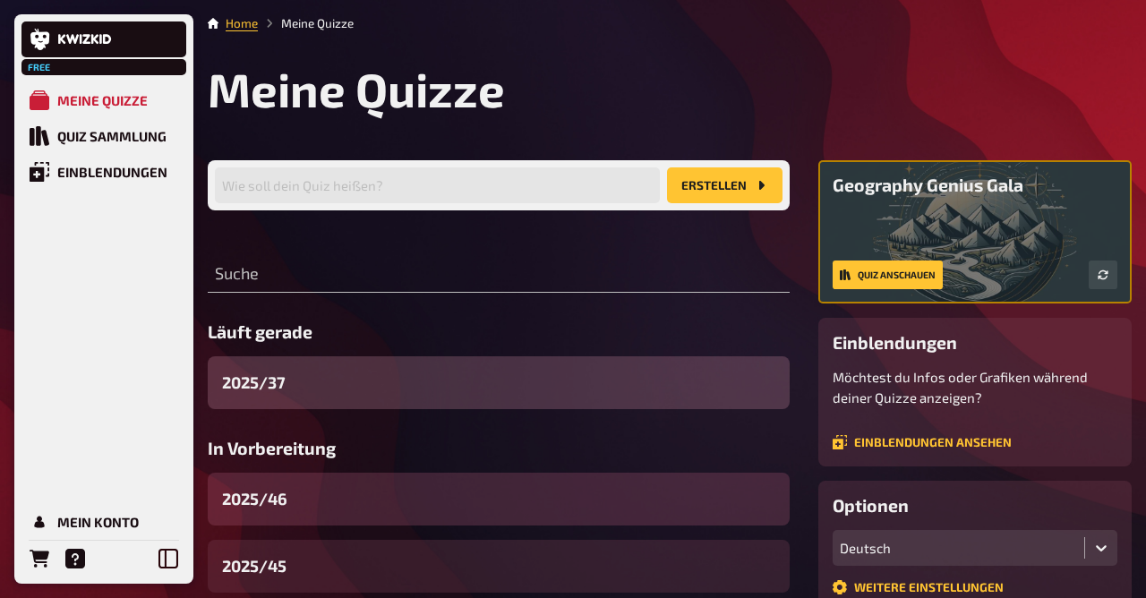
click at [295, 500] on div "2025/46" at bounding box center [499, 499] width 582 height 53
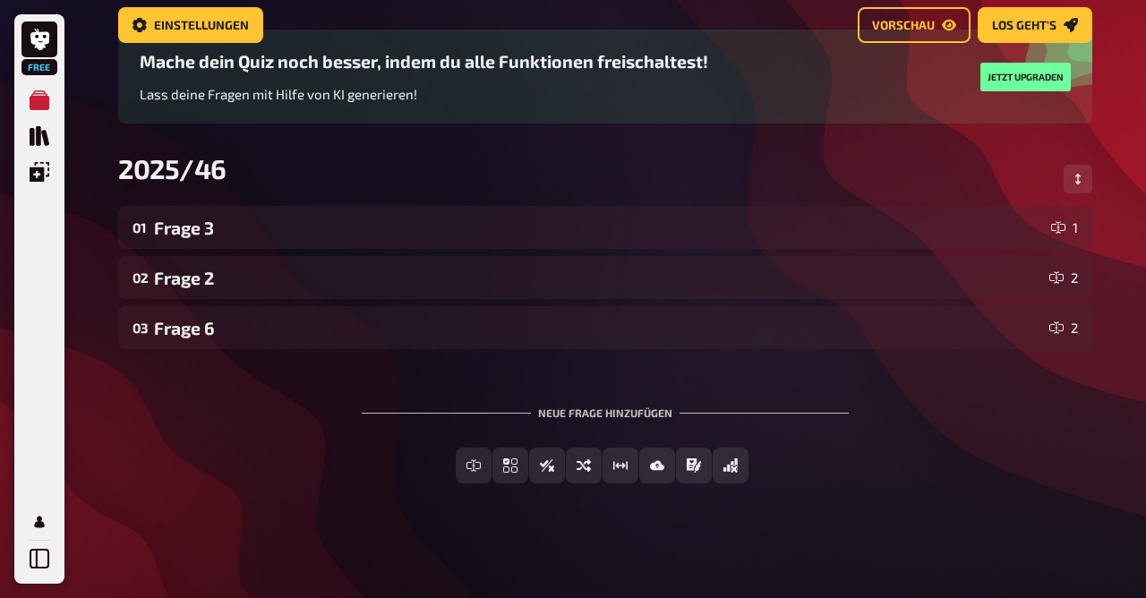
scroll to position [159, 0]
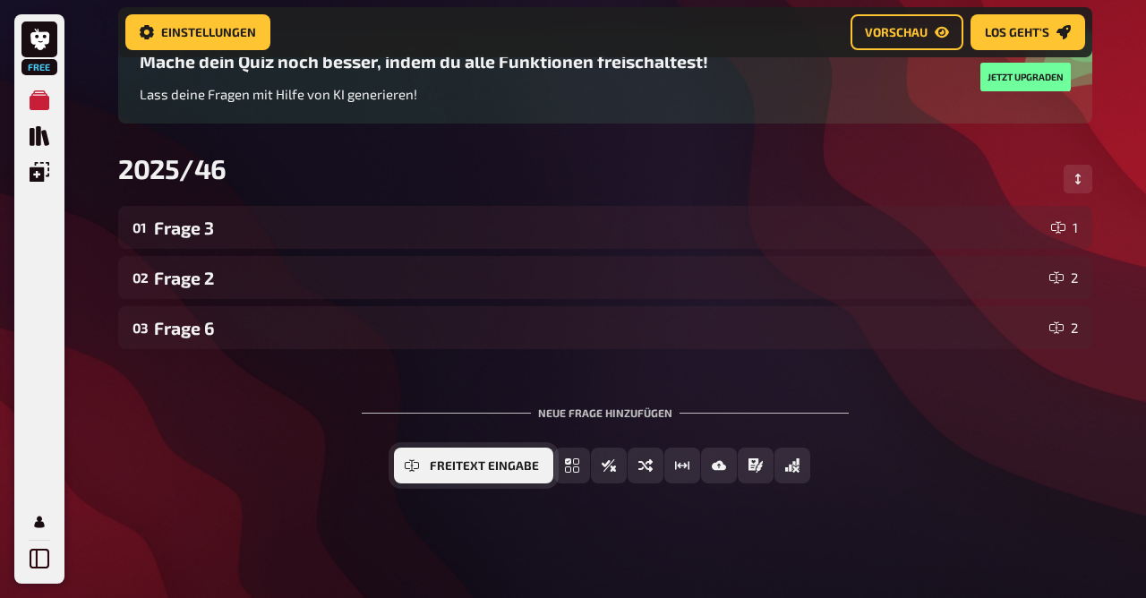
click at [425, 473] on button "Freitext Eingabe" at bounding box center [473, 465] width 159 height 36
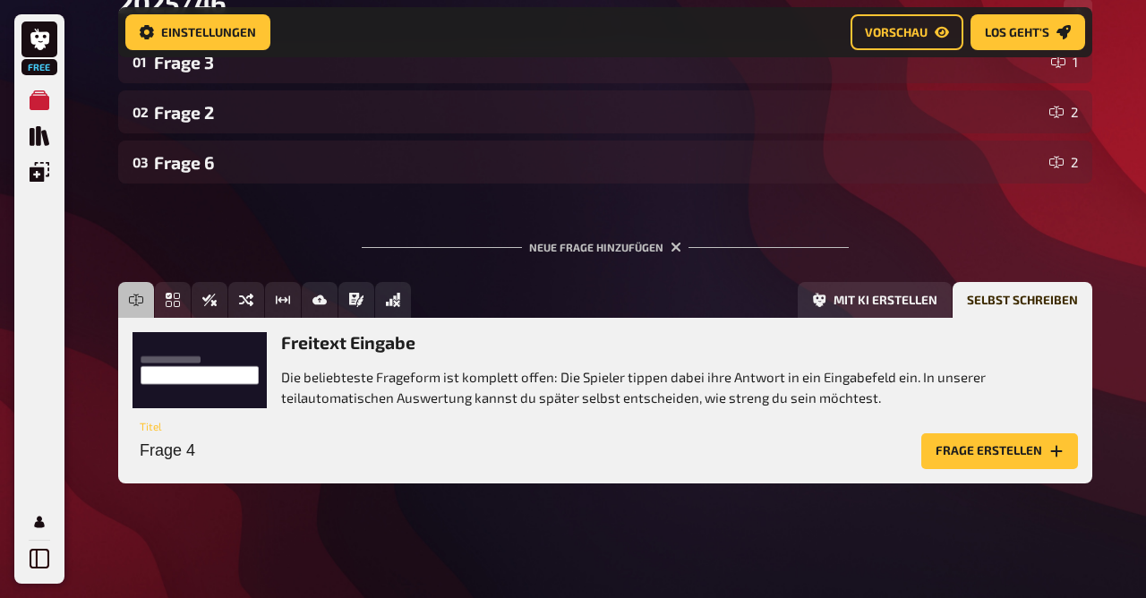
scroll to position [325, 0]
click at [999, 449] on button "Frage erstellen" at bounding box center [999, 451] width 157 height 36
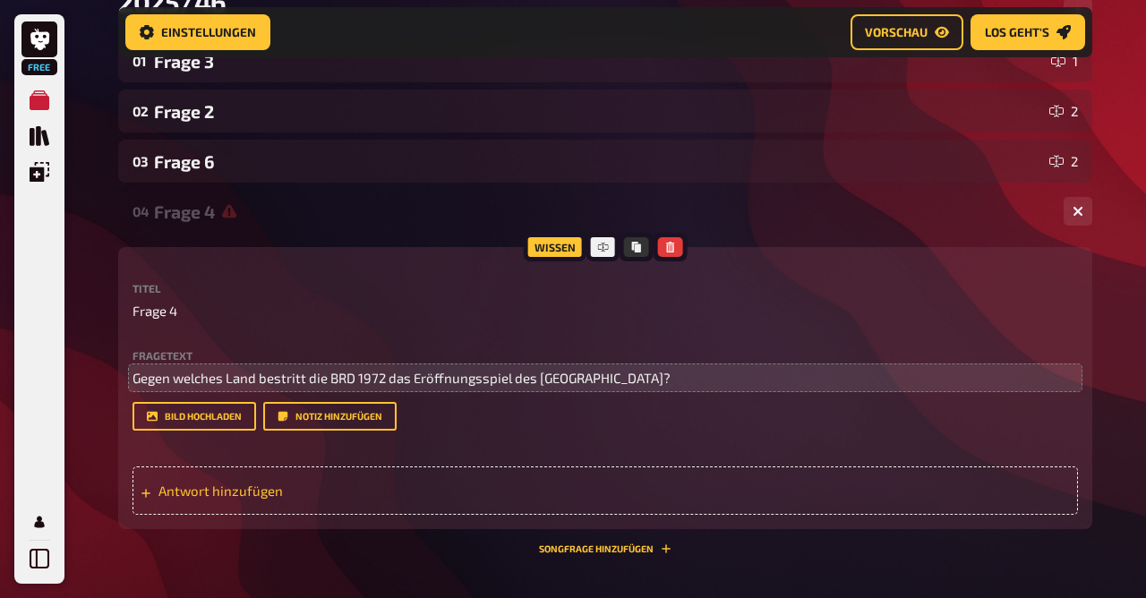
click at [282, 481] on div "Antwort hinzufügen" at bounding box center [604, 490] width 945 height 48
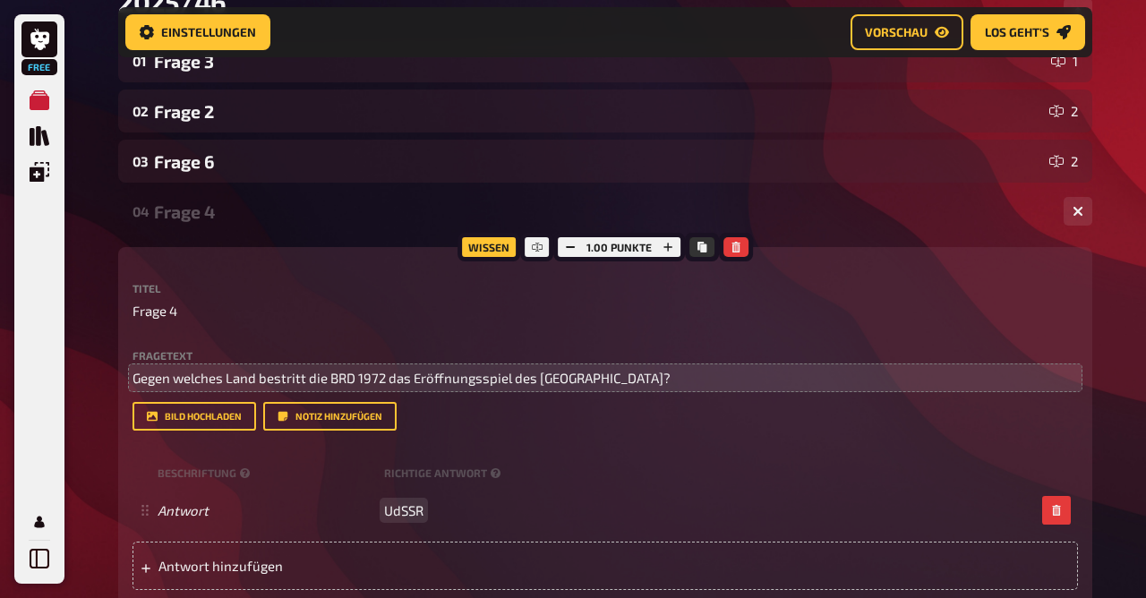
scroll to position [621, 0]
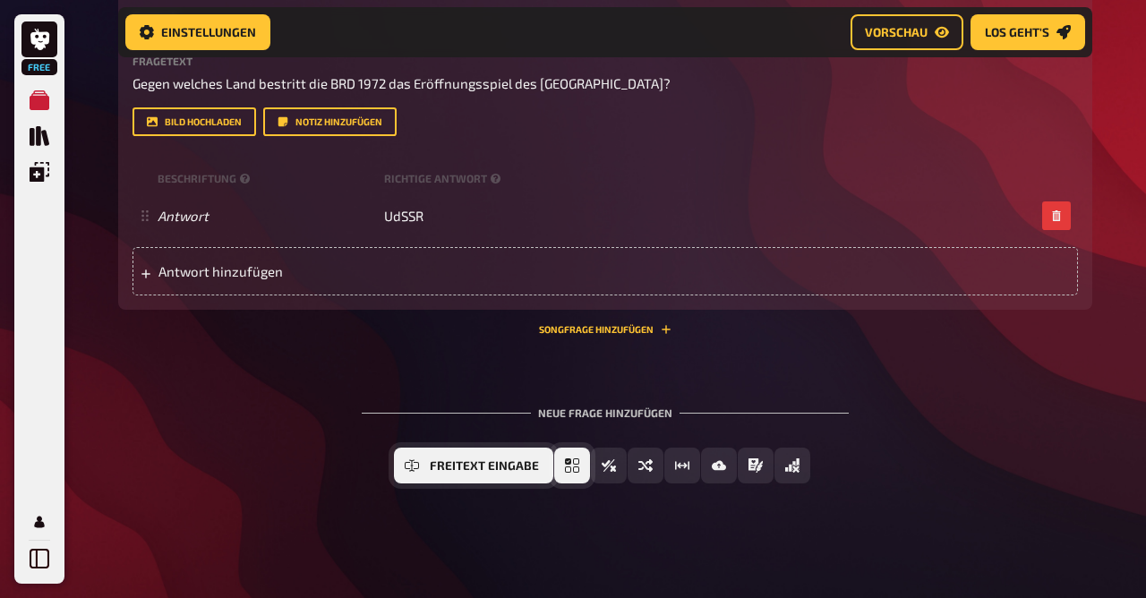
drag, startPoint x: 435, startPoint y: 463, endPoint x: 404, endPoint y: 462, distance: 31.3
click at [404, 462] on div "Freitext Eingabe Einfachauswahl Wahr / Falsch Sortierfrage Schätzfrage Bild-Ant…" at bounding box center [602, 465] width 416 height 36
click at [404, 462] on button "Freitext Eingabe" at bounding box center [473, 465] width 159 height 36
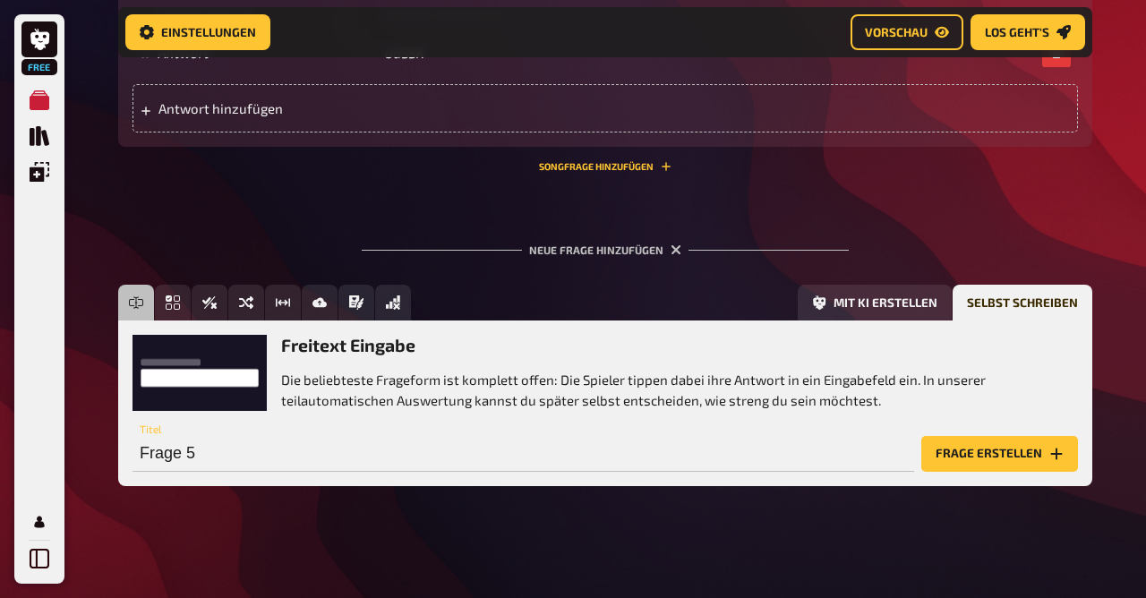
scroll to position [786, 0]
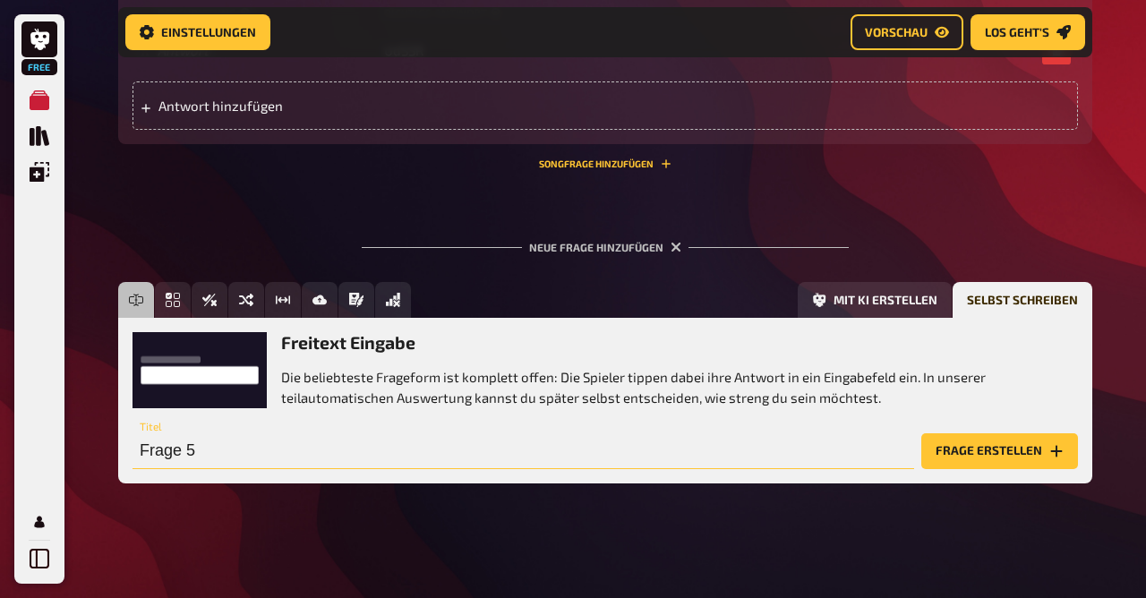
click at [240, 453] on input "Frage 5" at bounding box center [522, 451] width 781 height 36
type input "Frage 9"
drag, startPoint x: 961, startPoint y: 428, endPoint x: 984, endPoint y: 454, distance: 34.9
click at [984, 454] on div "Frage 9 Titel Frage erstellen" at bounding box center [604, 442] width 945 height 54
click at [984, 454] on button "Frage erstellen" at bounding box center [999, 451] width 157 height 36
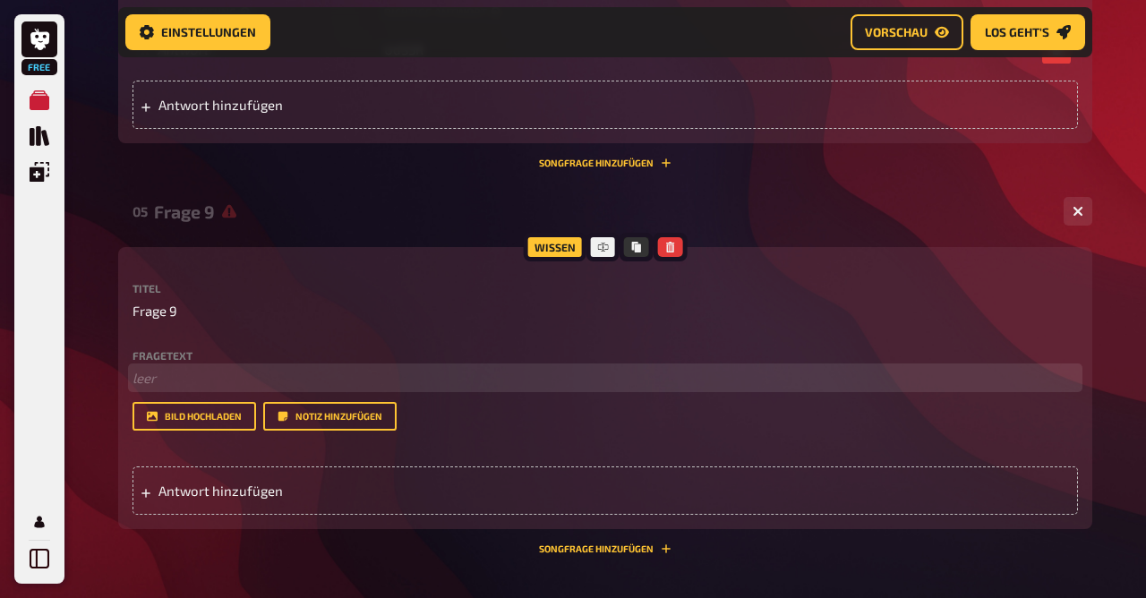
click at [185, 384] on p "﻿ leer" at bounding box center [604, 378] width 945 height 21
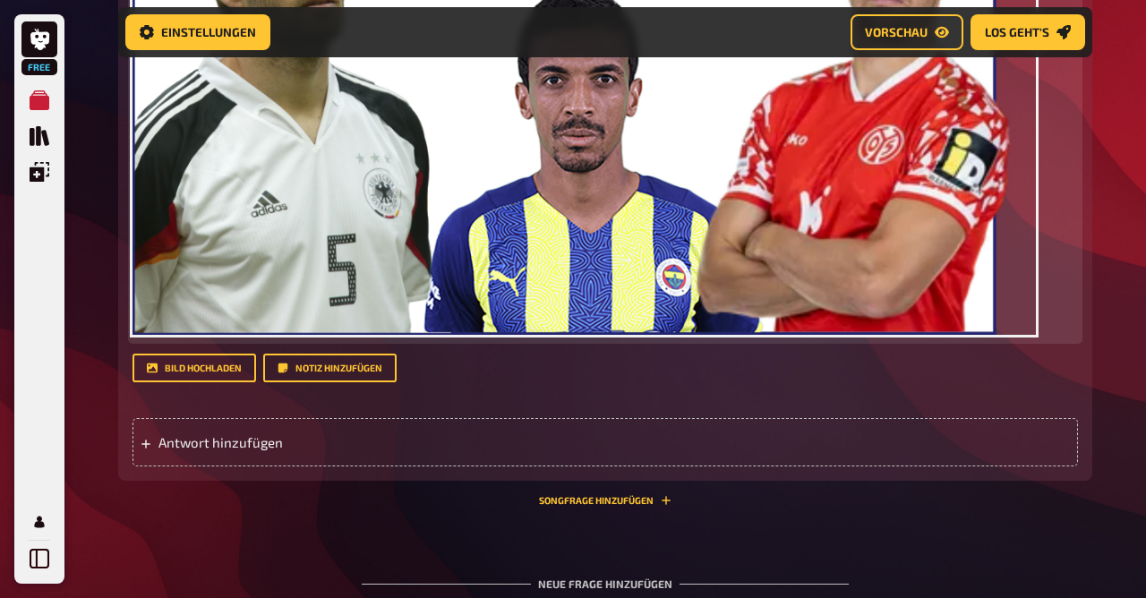
scroll to position [1434, 0]
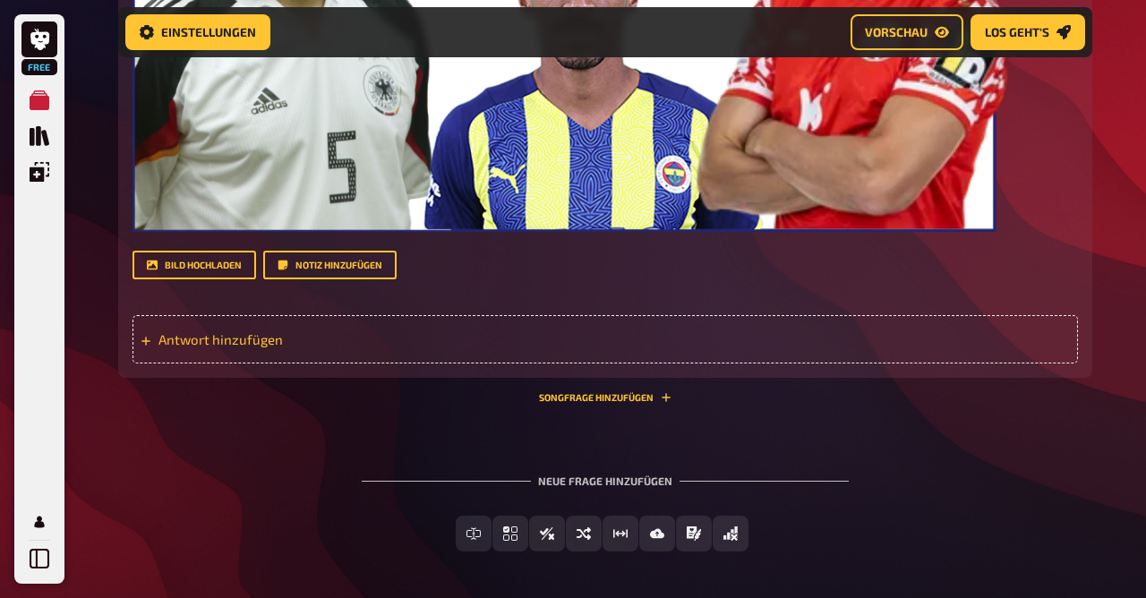
click at [370, 337] on span "Antwort hinzufügen" at bounding box center [297, 339] width 278 height 16
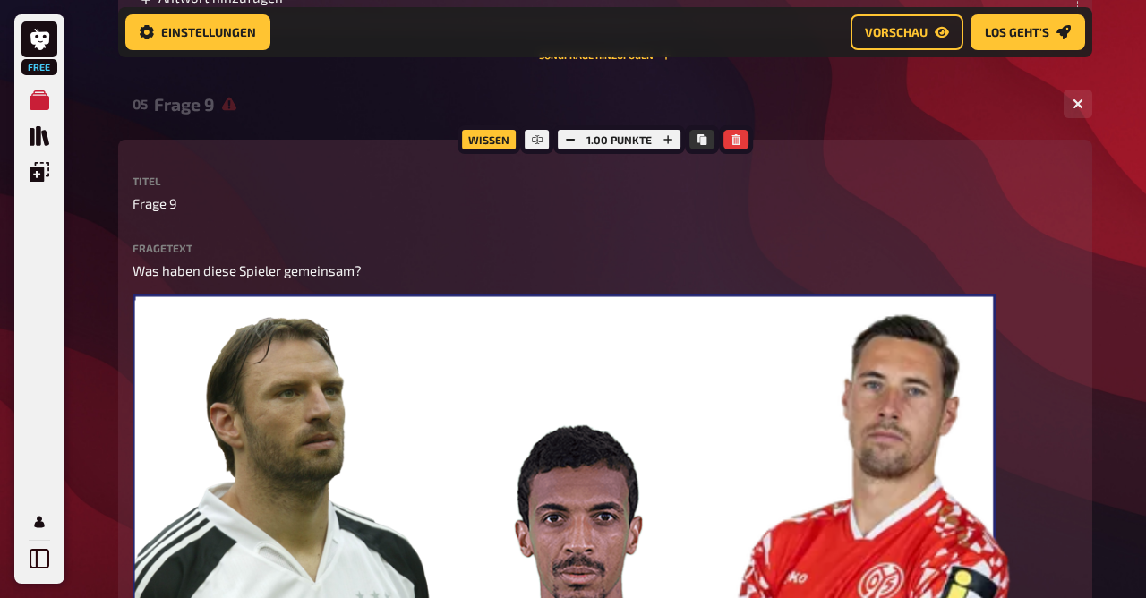
scroll to position [892, 0]
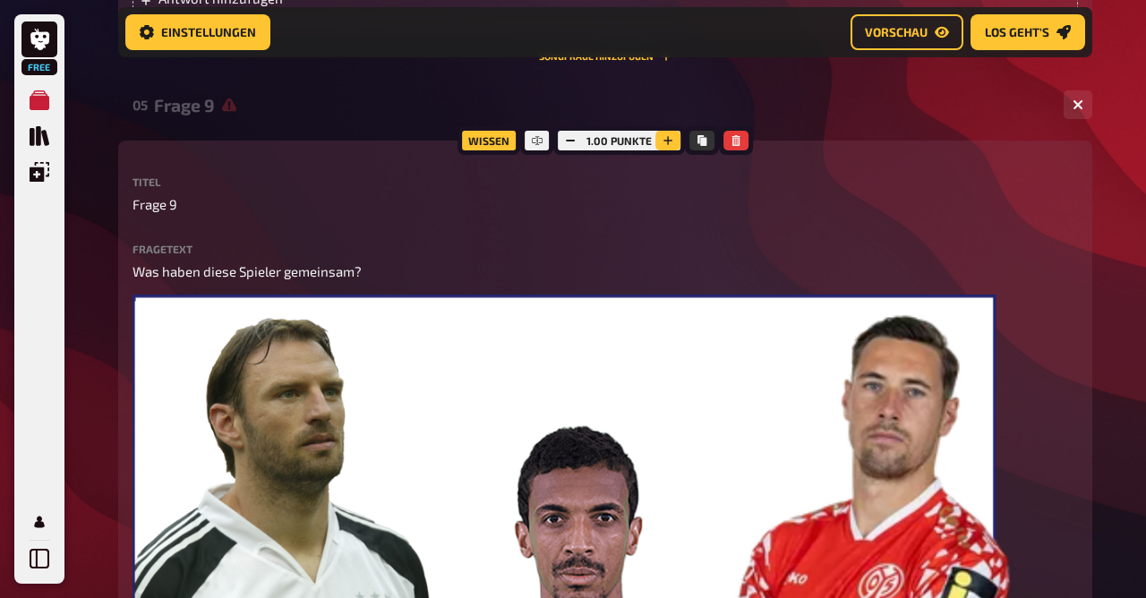
click at [669, 139] on icon "button" at bounding box center [667, 140] width 11 height 11
click at [669, 139] on icon "button" at bounding box center [666, 140] width 11 height 11
click at [669, 139] on icon "button" at bounding box center [667, 140] width 11 height 11
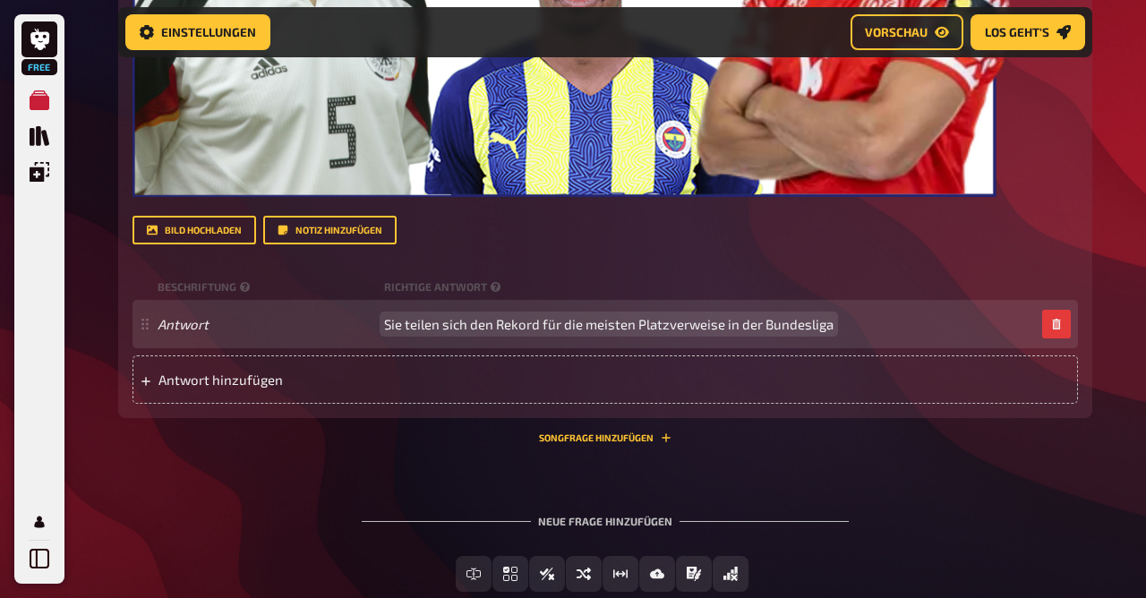
scroll to position [1578, 0]
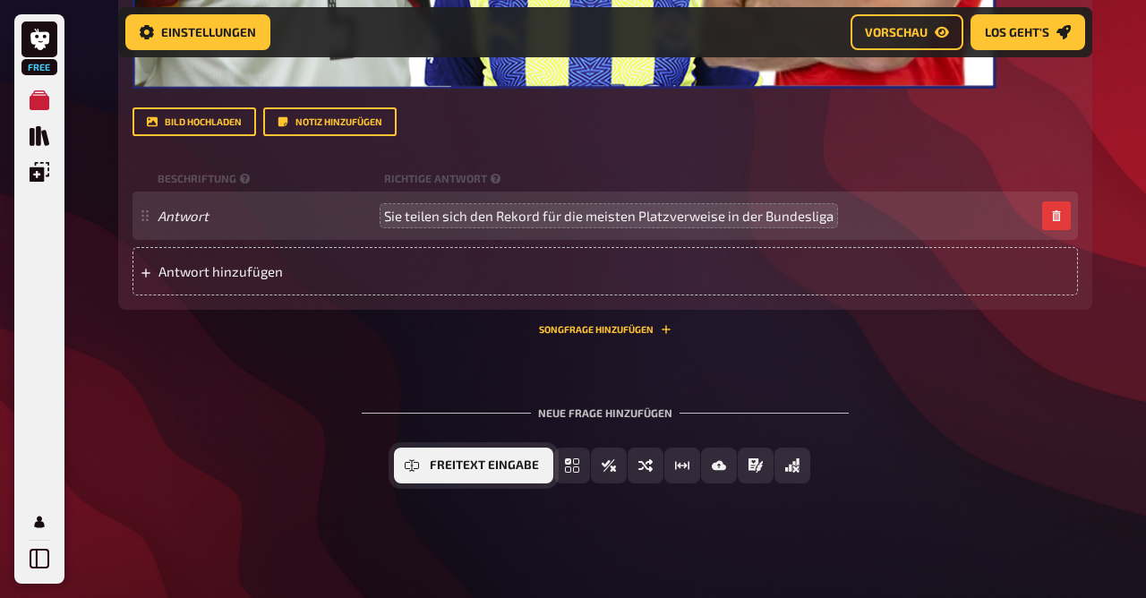
click at [473, 464] on span "Freitext Eingabe" at bounding box center [484, 465] width 109 height 13
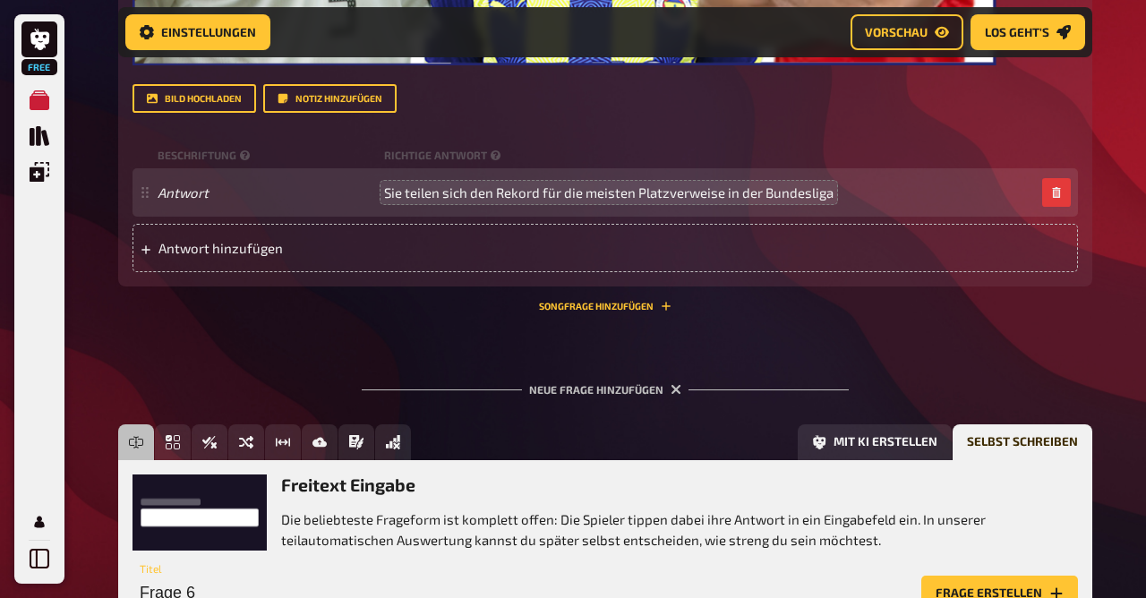
scroll to position [1742, 0]
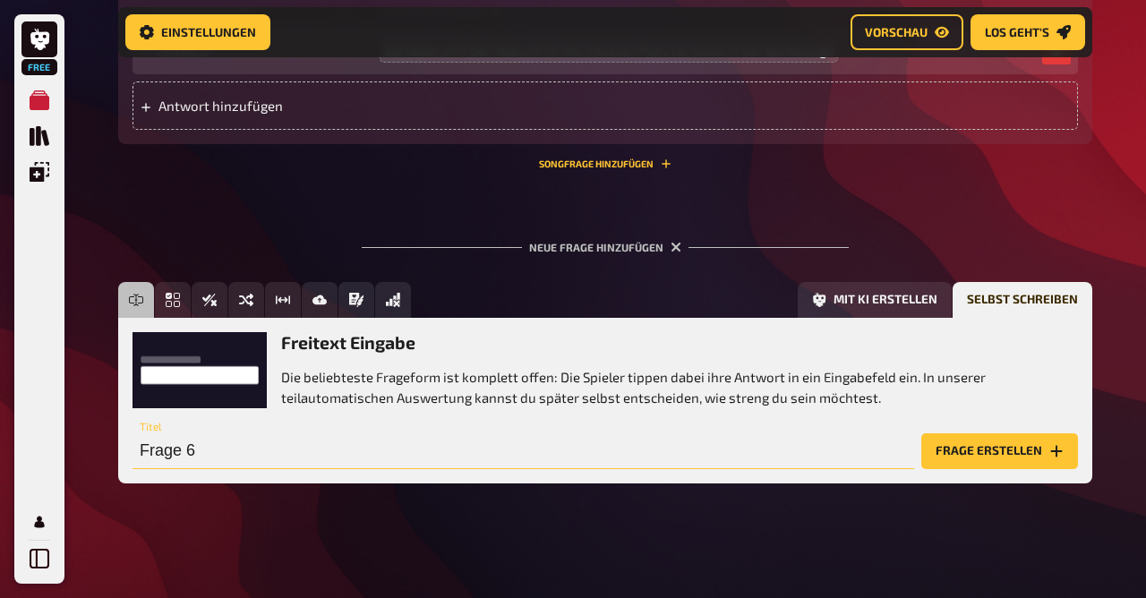
click at [215, 461] on input "Frage 6" at bounding box center [522, 451] width 781 height 36
type input "Frage 5"
click at [994, 464] on button "Frage erstellen" at bounding box center [999, 451] width 157 height 36
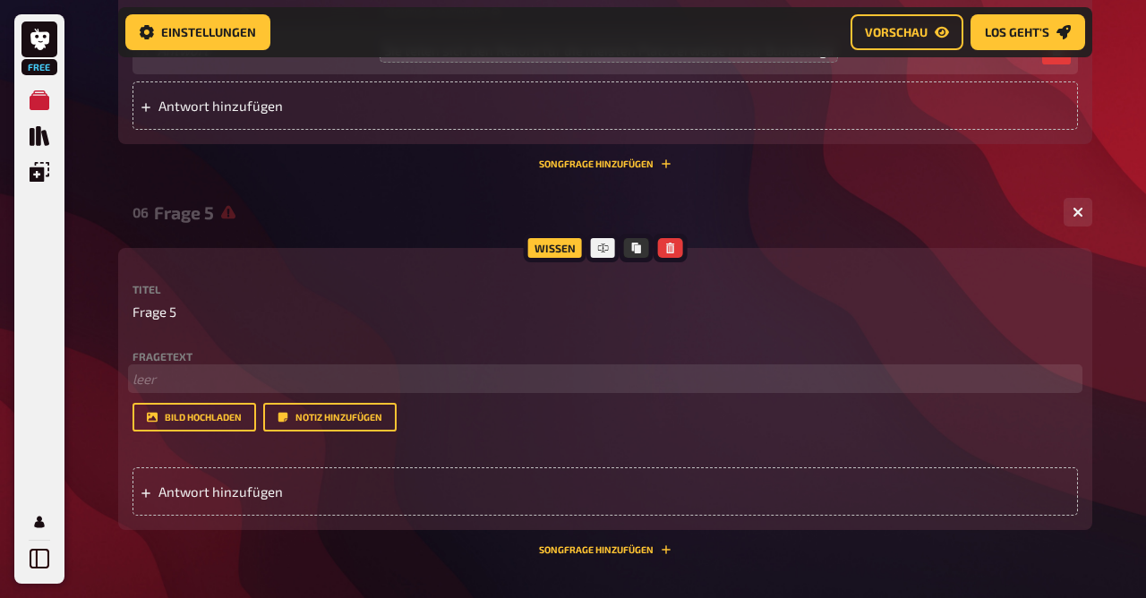
click at [193, 384] on p "﻿ leer" at bounding box center [604, 379] width 945 height 21
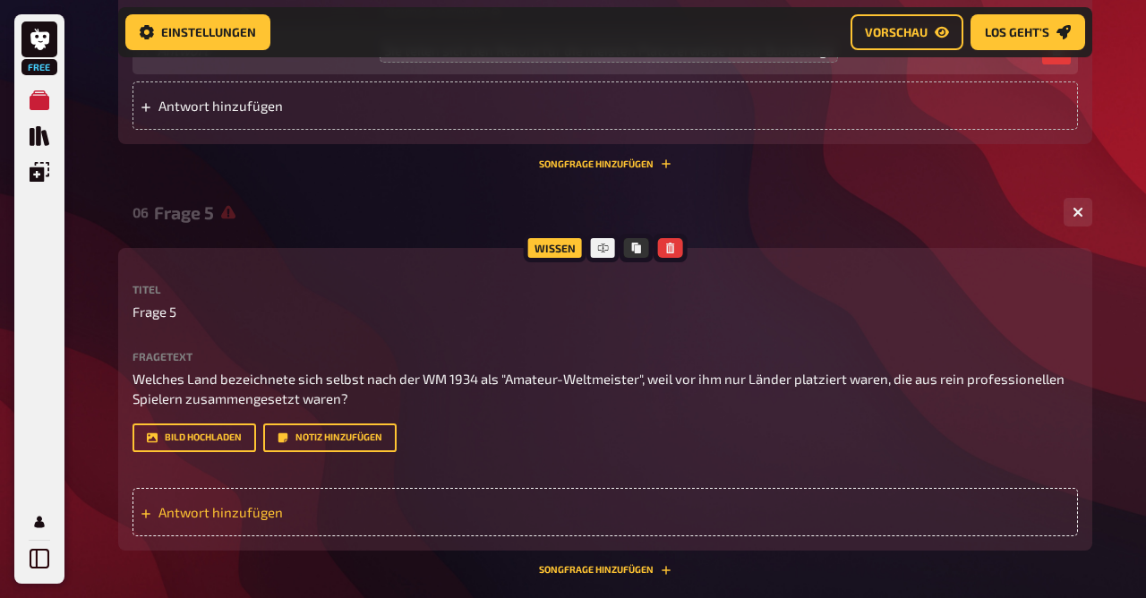
click at [222, 512] on span "Antwort hinzufügen" at bounding box center [297, 512] width 278 height 16
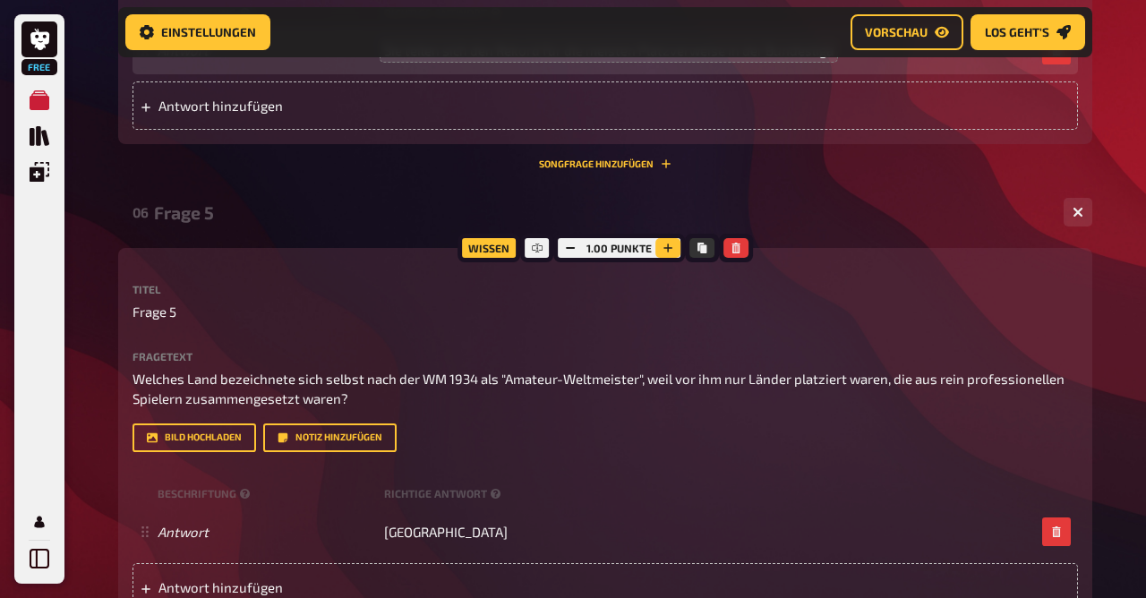
click at [673, 250] on button "button" at bounding box center [667, 248] width 25 height 20
click at [673, 250] on button "button" at bounding box center [666, 248] width 25 height 20
click at [673, 250] on button "button" at bounding box center [668, 248] width 25 height 20
click at [673, 250] on button "button" at bounding box center [667, 248] width 25 height 20
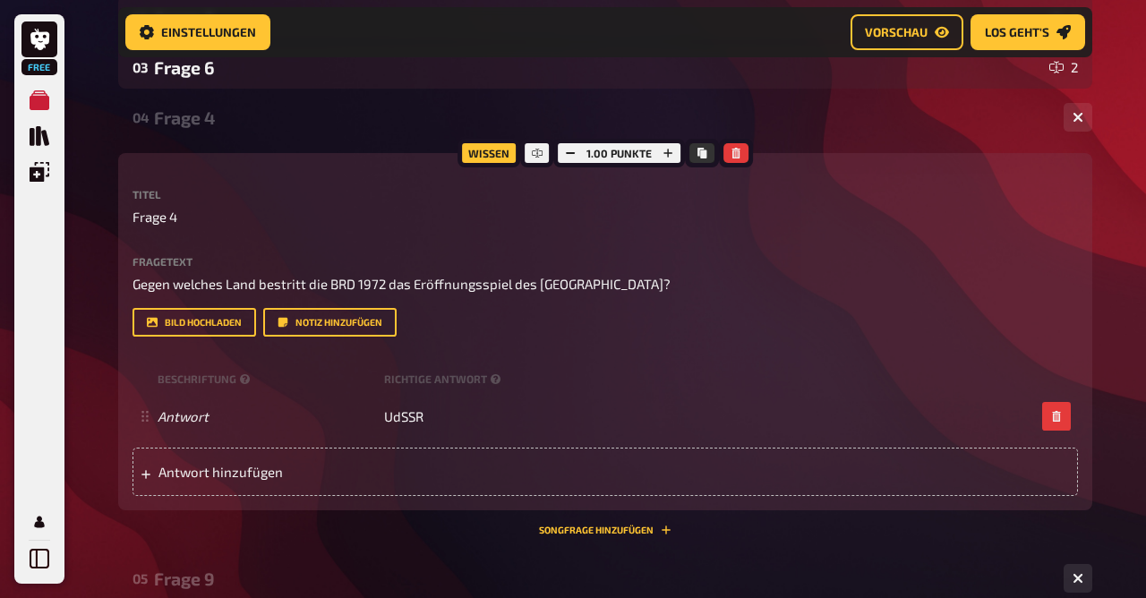
scroll to position [190, 0]
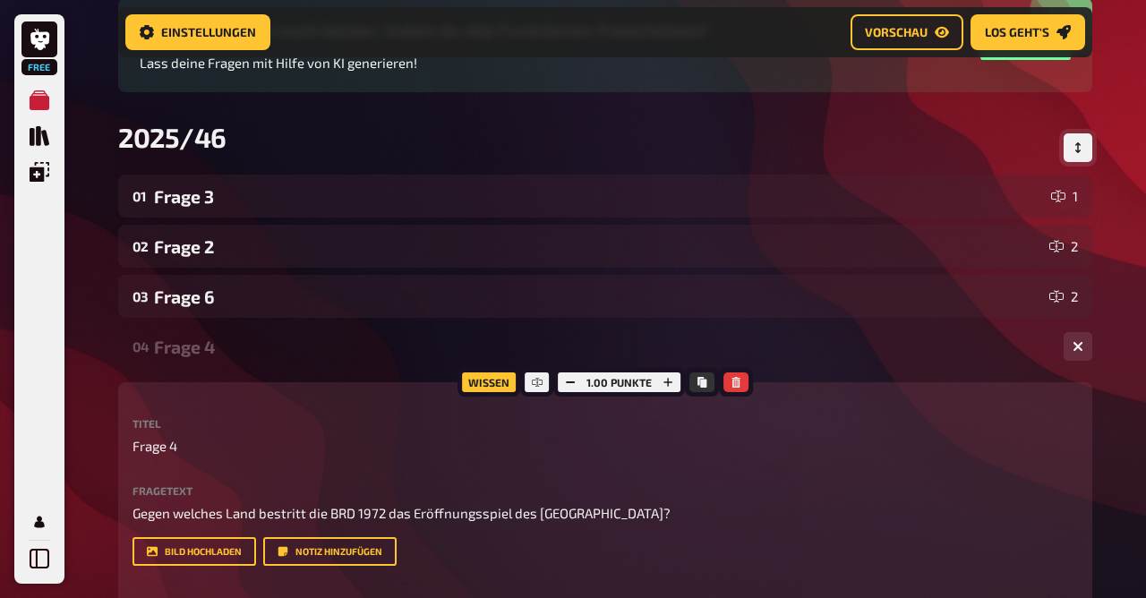
click at [1082, 148] on icon "Reihenfolge anpassen" at bounding box center [1077, 147] width 11 height 11
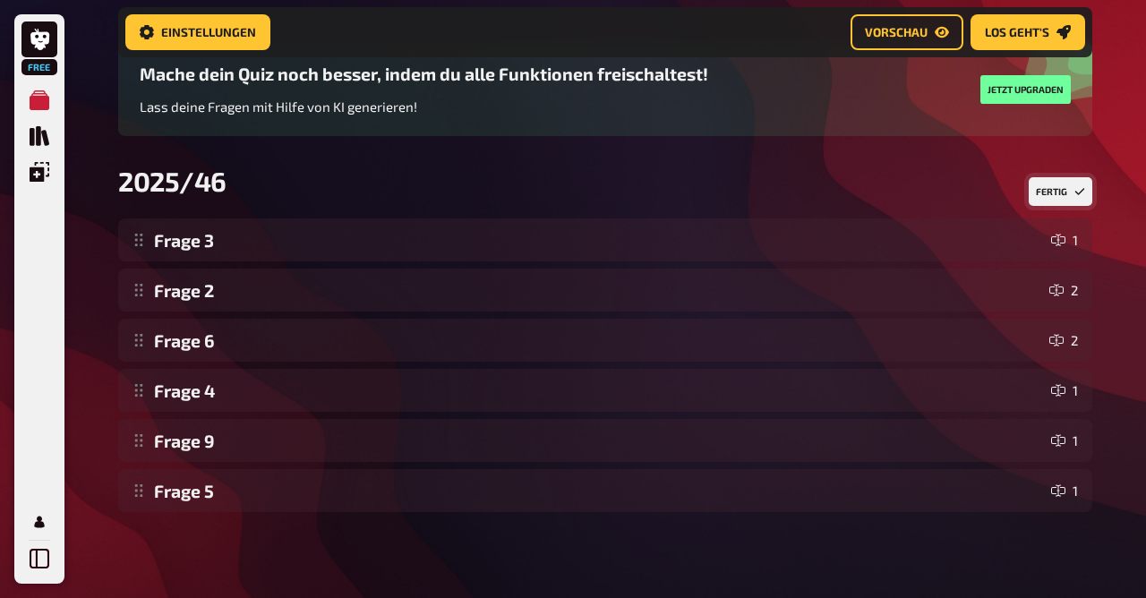
scroll to position [147, 0]
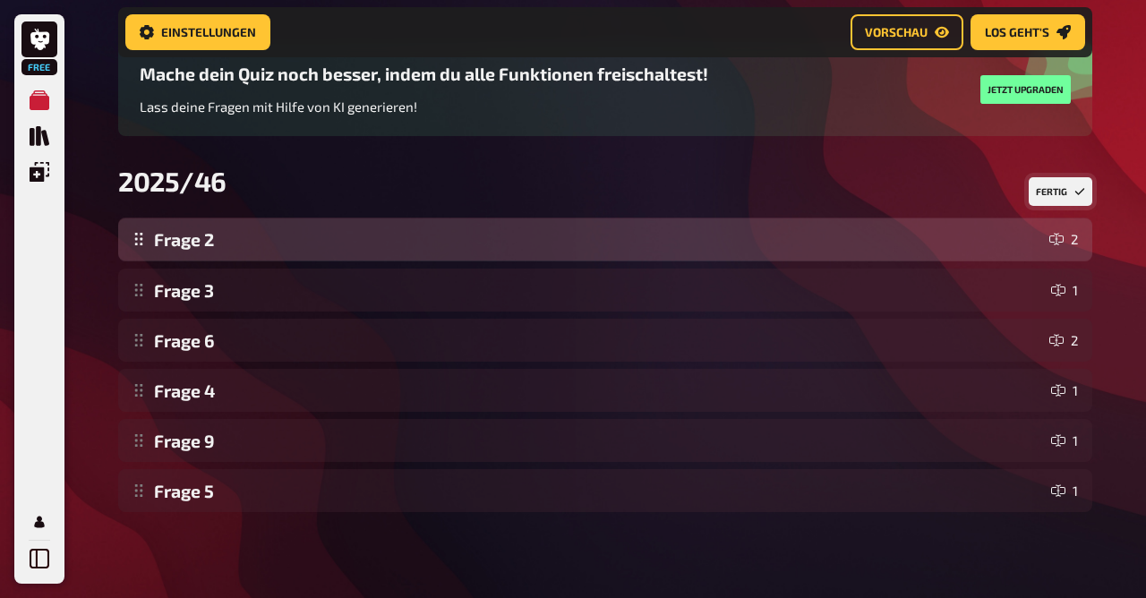
drag, startPoint x: 136, startPoint y: 294, endPoint x: 143, endPoint y: 253, distance: 40.9
click at [143, 253] on div "Frage 3 1 Frage 2 2 Frage 6 2 Frage 4 1 Frage 9 1 Frage 5 1 Frage 2 2 To pick u…" at bounding box center [605, 365] width 974 height 294
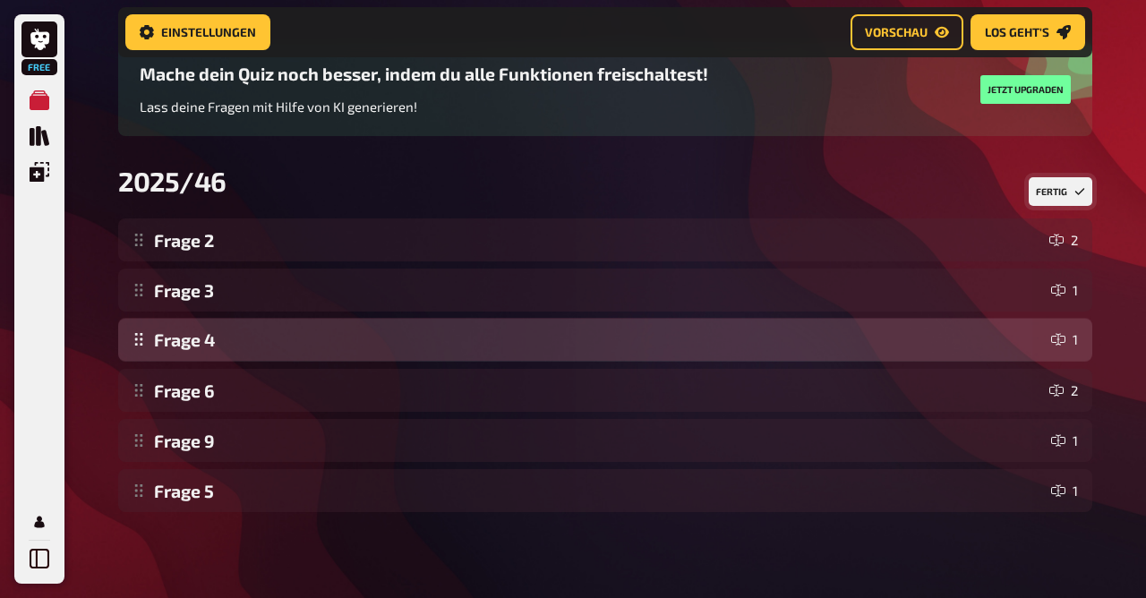
drag, startPoint x: 139, startPoint y: 388, endPoint x: 141, endPoint y: 345, distance: 43.9
click at [141, 345] on div "Frage 2 2 Frage 3 1 Frage 6 2 Frage 4 1 Frage 9 1 Frage 5 1 Frage 4 1 To pick u…" at bounding box center [605, 365] width 974 height 294
